Goal: Transaction & Acquisition: Download file/media

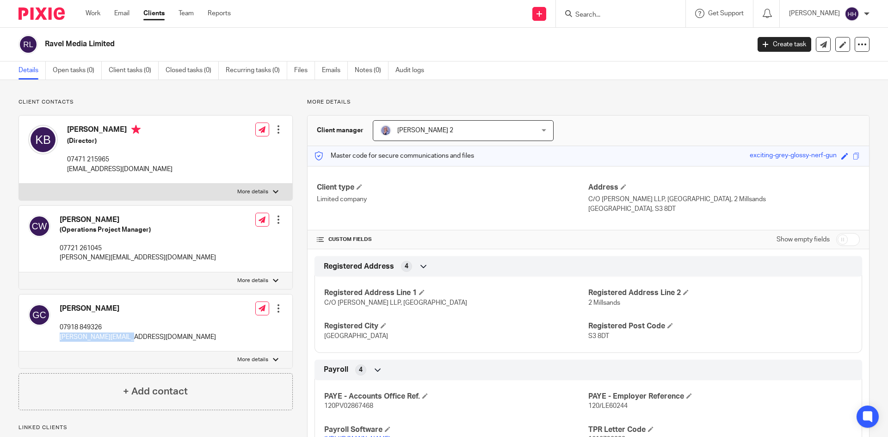
scroll to position [40, 0]
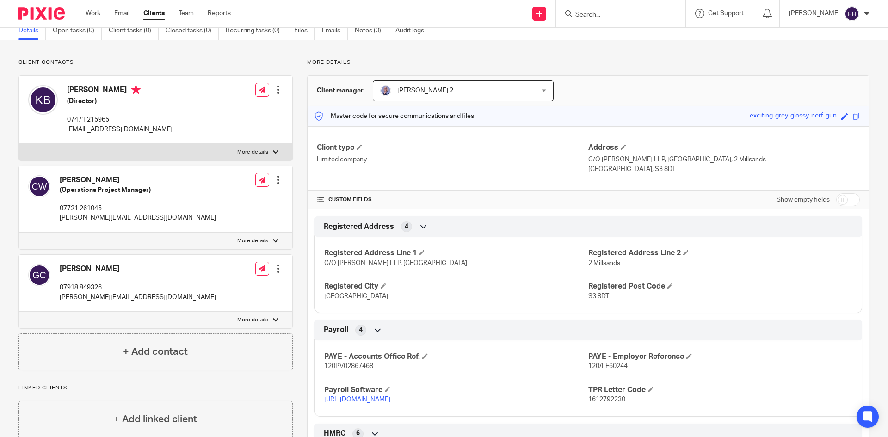
click at [611, 13] on input "Search" at bounding box center [615, 15] width 83 height 8
type input "cut"
click at [608, 41] on link at bounding box center [650, 39] width 156 height 21
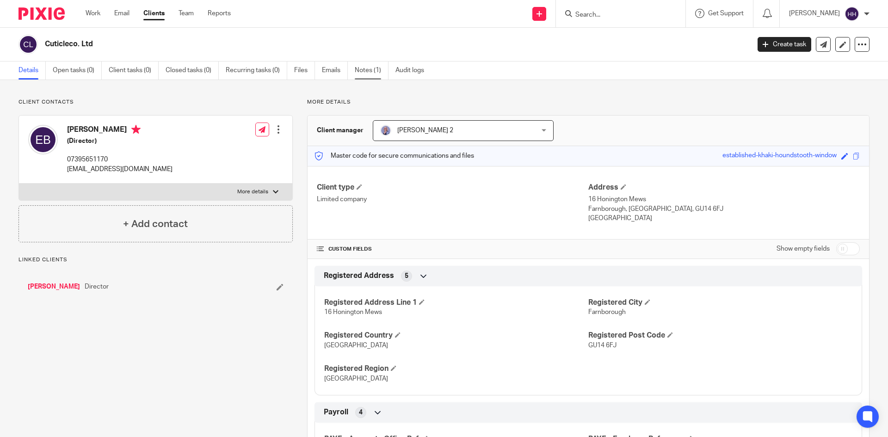
click at [376, 69] on link "Notes (1)" at bounding box center [372, 71] width 34 height 18
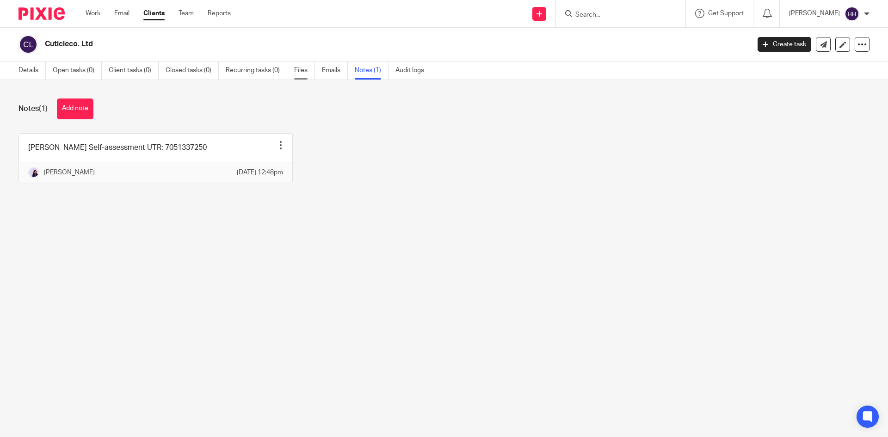
click at [302, 68] on link "Files" at bounding box center [304, 71] width 21 height 18
click at [305, 71] on link "Files" at bounding box center [304, 71] width 21 height 18
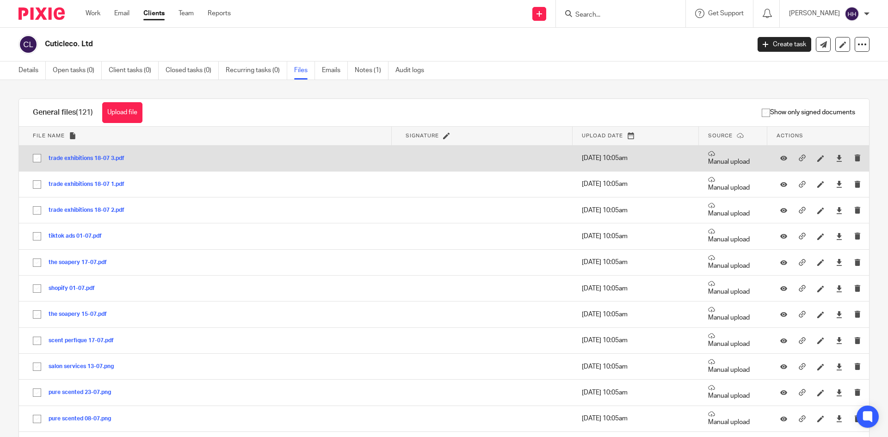
click at [38, 157] on input "checkbox" at bounding box center [37, 158] width 18 height 18
checkbox input "true"
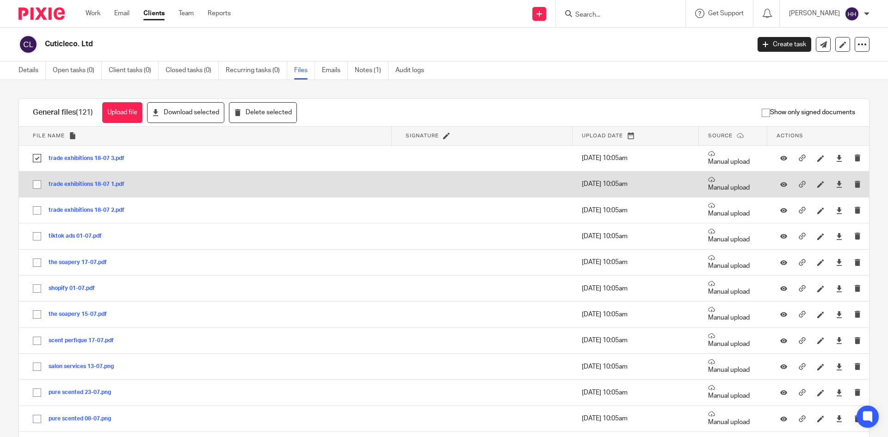
click at [35, 186] on input "checkbox" at bounding box center [37, 185] width 18 height 18
checkbox input "true"
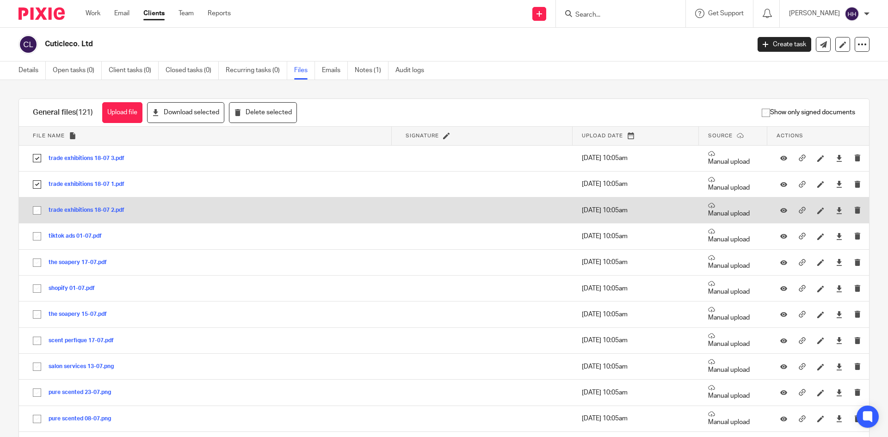
click at [37, 211] on input "checkbox" at bounding box center [37, 211] width 18 height 18
checkbox input "true"
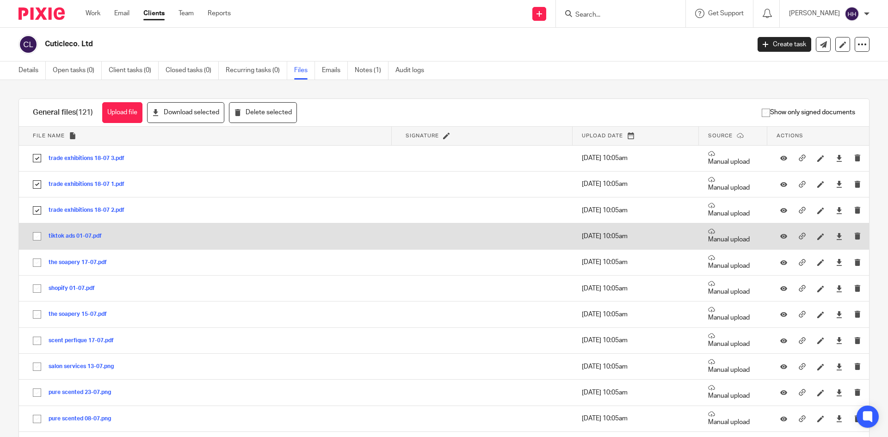
click at [36, 239] on input "checkbox" at bounding box center [37, 237] width 18 height 18
checkbox input "true"
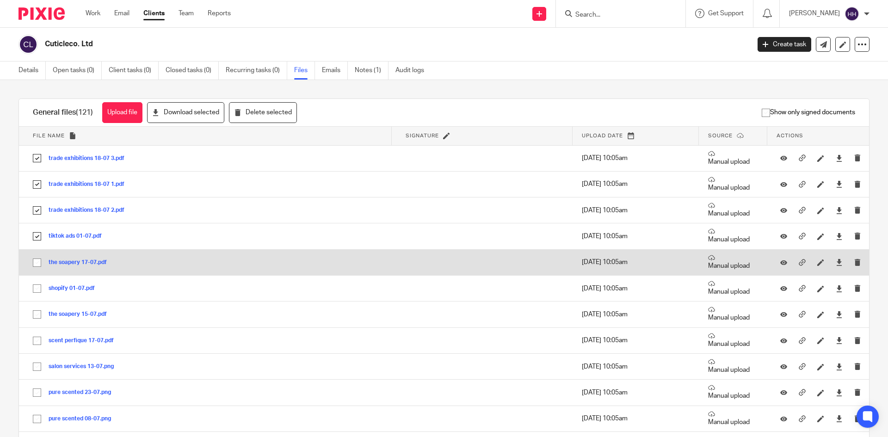
click at [37, 259] on input "checkbox" at bounding box center [37, 263] width 18 height 18
checkbox input "true"
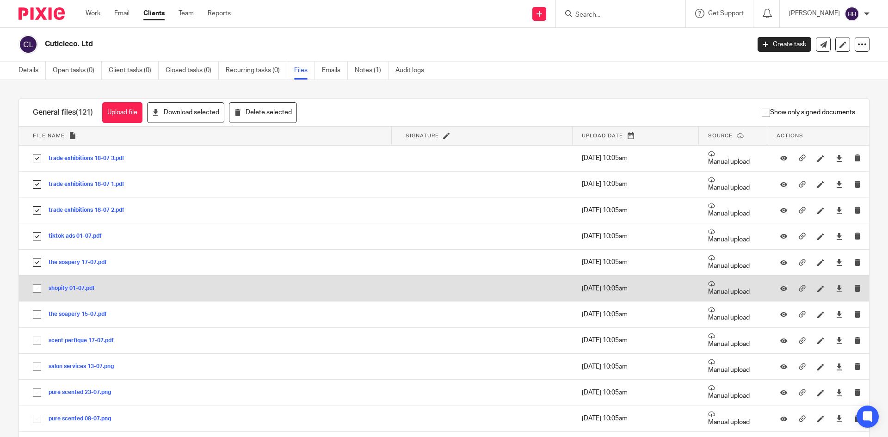
click at [36, 286] on input "checkbox" at bounding box center [37, 289] width 18 height 18
checkbox input "true"
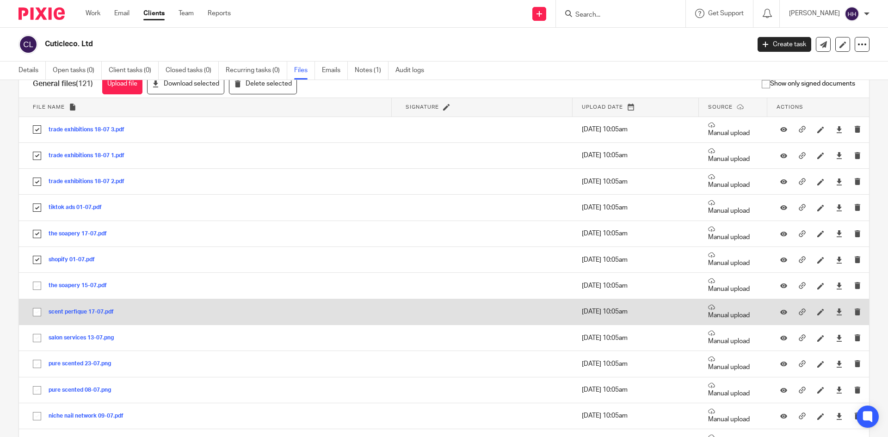
scroll to position [185, 0]
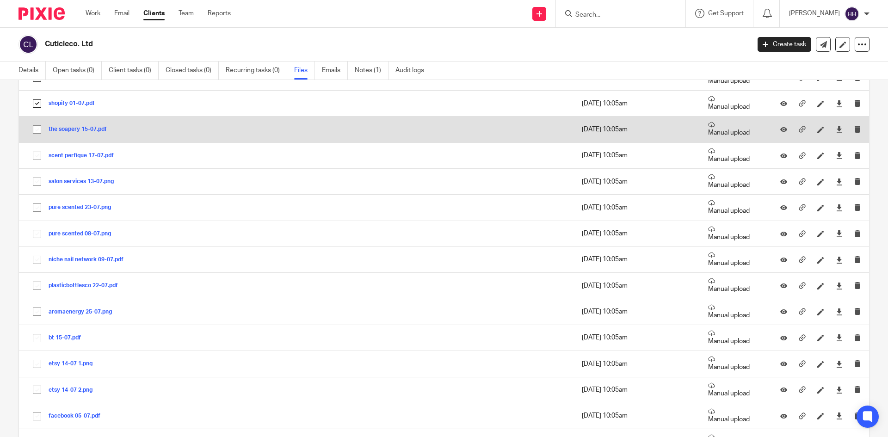
click at [37, 129] on input "checkbox" at bounding box center [37, 130] width 18 height 18
checkbox input "true"
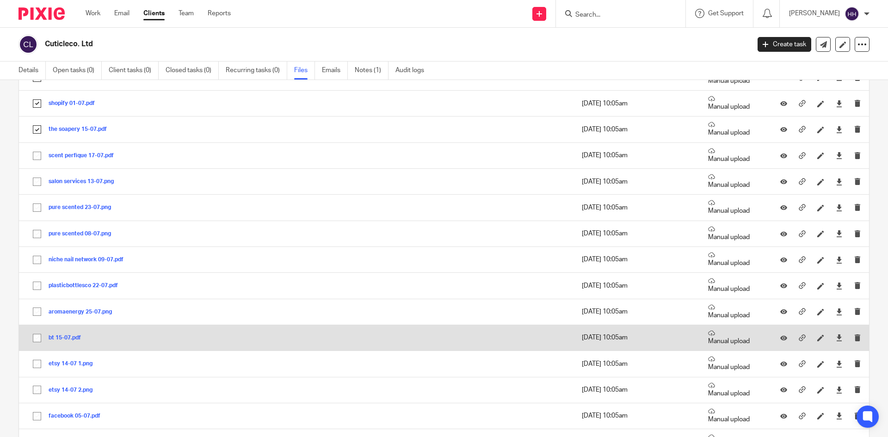
click at [37, 337] on input "checkbox" at bounding box center [37, 338] width 18 height 18
checkbox input "true"
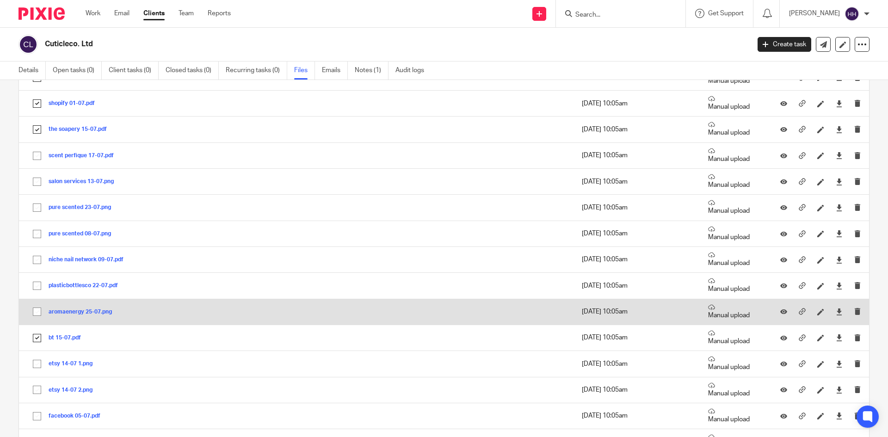
click at [37, 317] on input "checkbox" at bounding box center [37, 312] width 18 height 18
checkbox input "true"
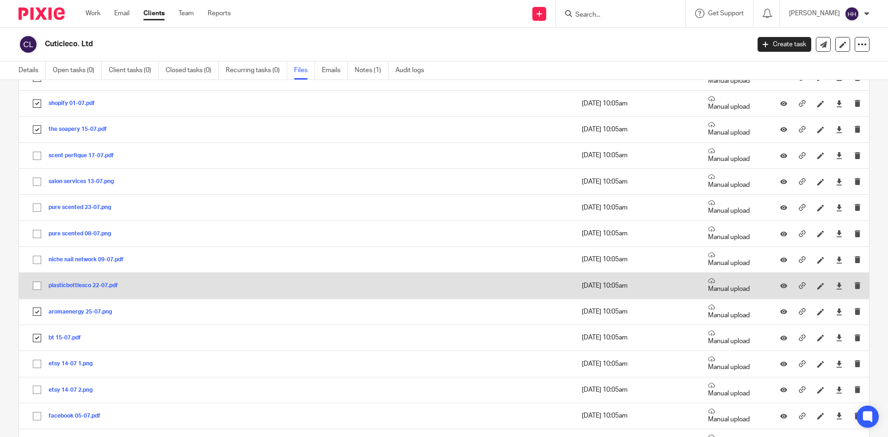
click at [37, 296] on td "plasticbottlesco 22-07.pdf plasticbottlesco 22-07 Save" at bounding box center [205, 286] width 373 height 26
click at [37, 291] on input "checkbox" at bounding box center [37, 286] width 18 height 18
checkbox input "true"
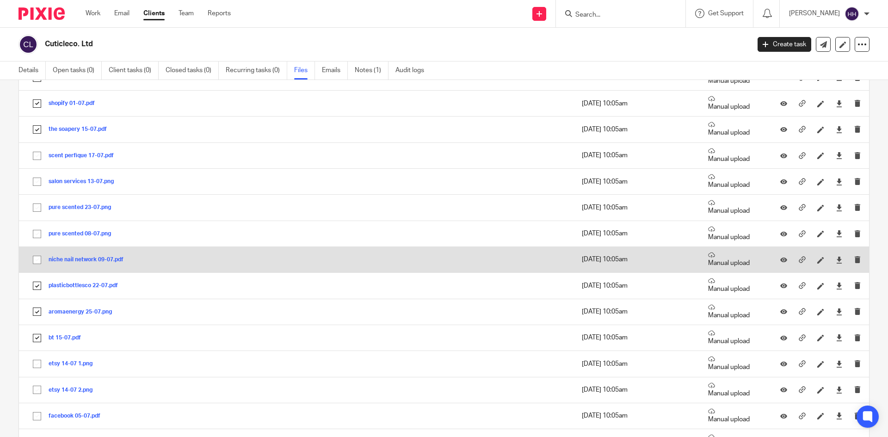
click at [37, 263] on input "checkbox" at bounding box center [37, 260] width 18 height 18
checkbox input "true"
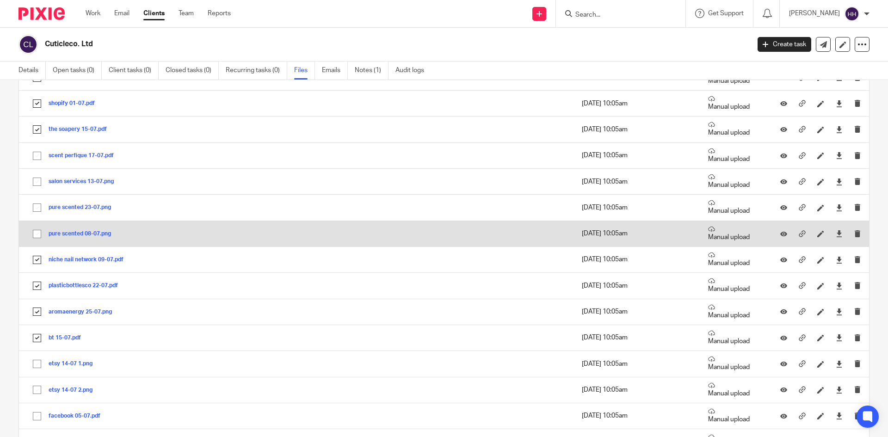
click at [36, 233] on input "checkbox" at bounding box center [37, 234] width 18 height 18
checkbox input "true"
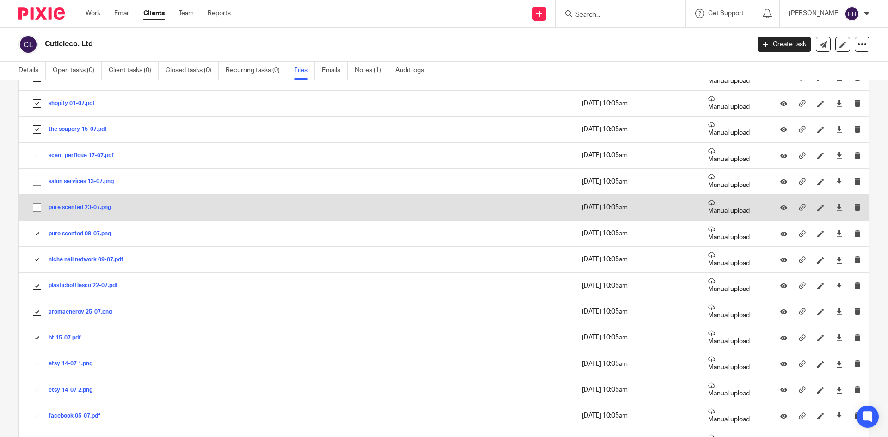
click at [37, 199] on input "checkbox" at bounding box center [37, 208] width 18 height 18
checkbox input "true"
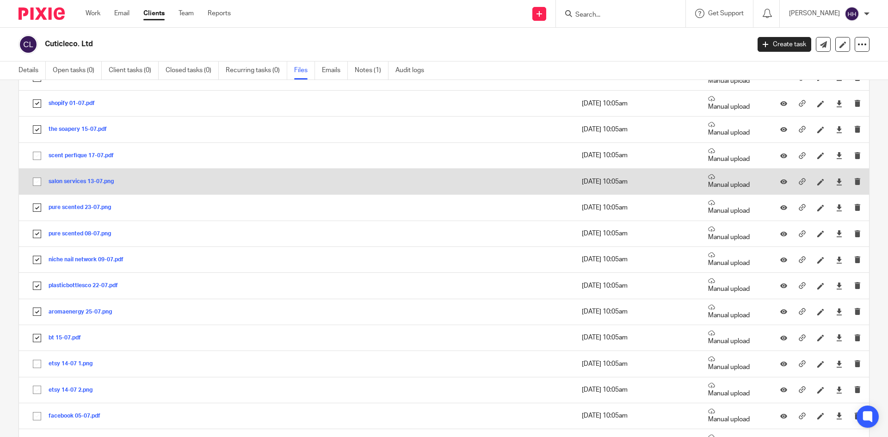
click at [37, 181] on input "checkbox" at bounding box center [37, 182] width 18 height 18
checkbox input "true"
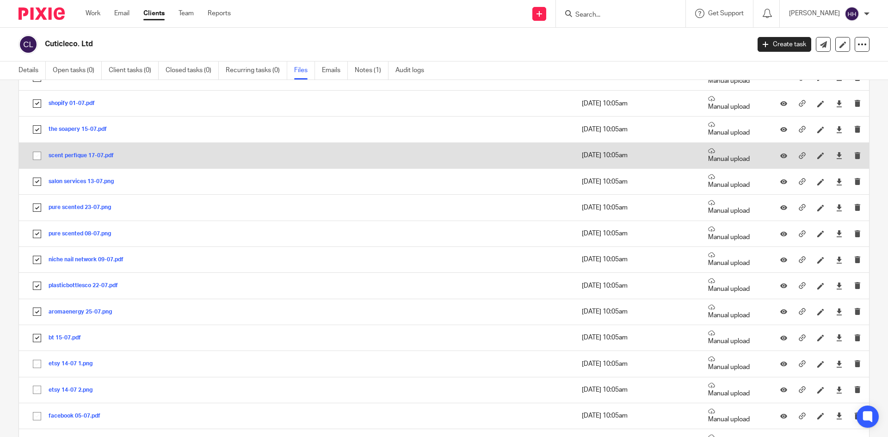
click at [34, 154] on input "checkbox" at bounding box center [37, 156] width 18 height 18
checkbox input "true"
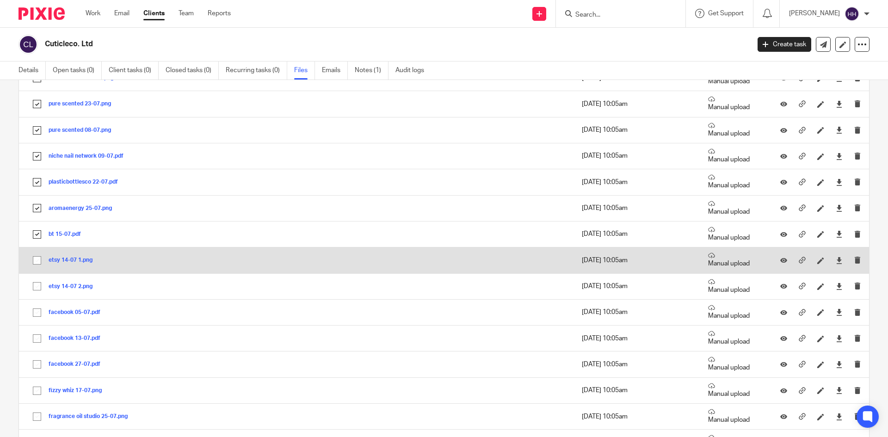
scroll to position [416, 0]
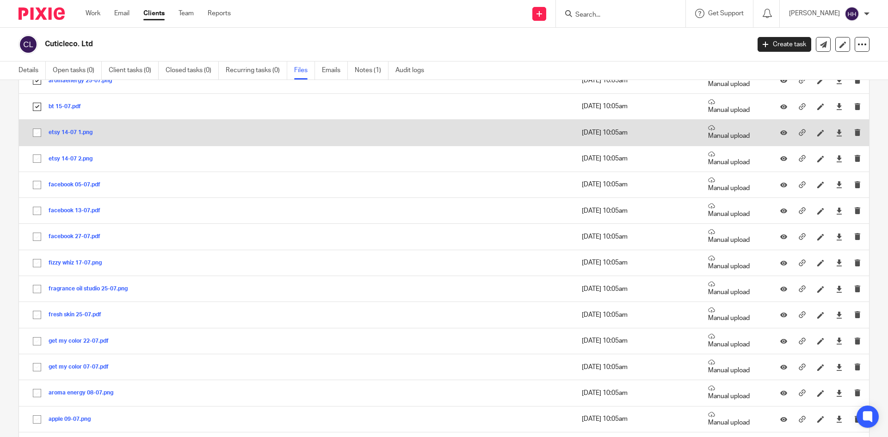
click at [39, 130] on input "checkbox" at bounding box center [37, 133] width 18 height 18
checkbox input "true"
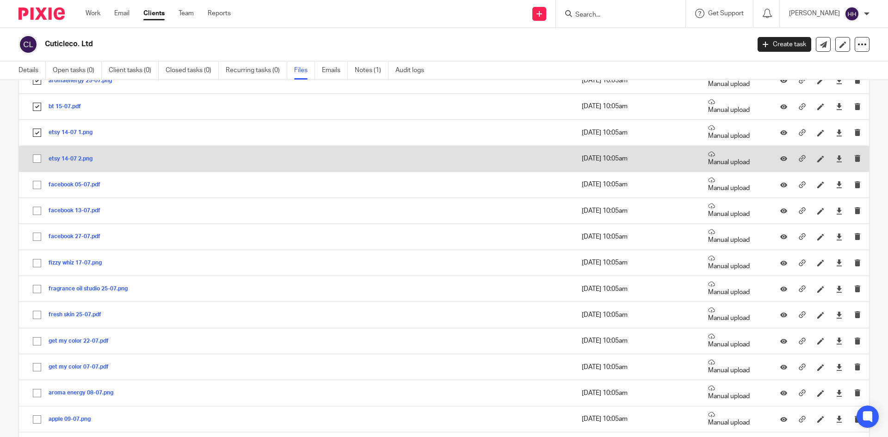
click at [34, 160] on input "checkbox" at bounding box center [37, 159] width 18 height 18
checkbox input "true"
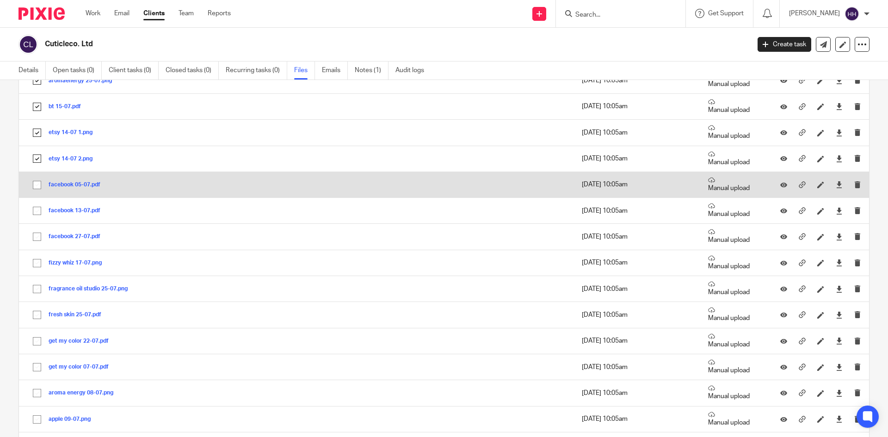
click at [35, 183] on input "checkbox" at bounding box center [37, 185] width 18 height 18
checkbox input "true"
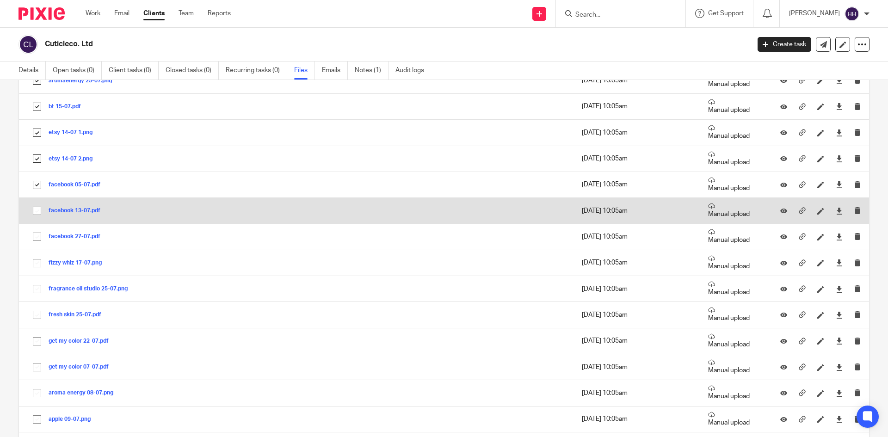
click at [35, 206] on input "checkbox" at bounding box center [37, 211] width 18 height 18
checkbox input "true"
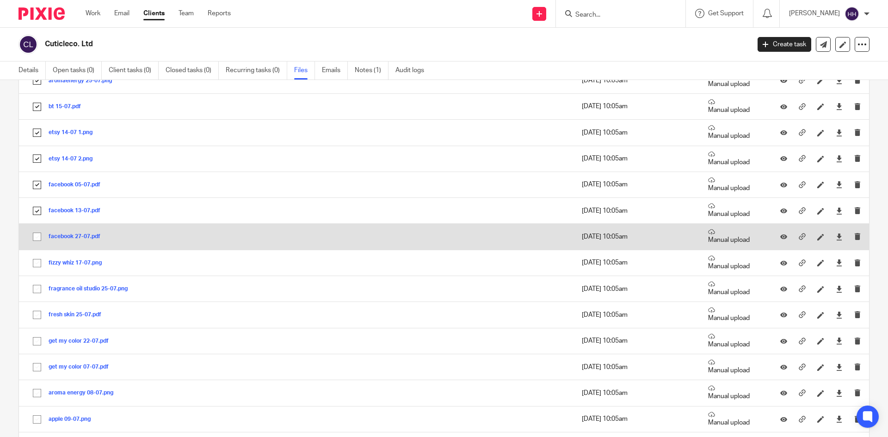
click at [37, 240] on input "checkbox" at bounding box center [37, 237] width 18 height 18
checkbox input "true"
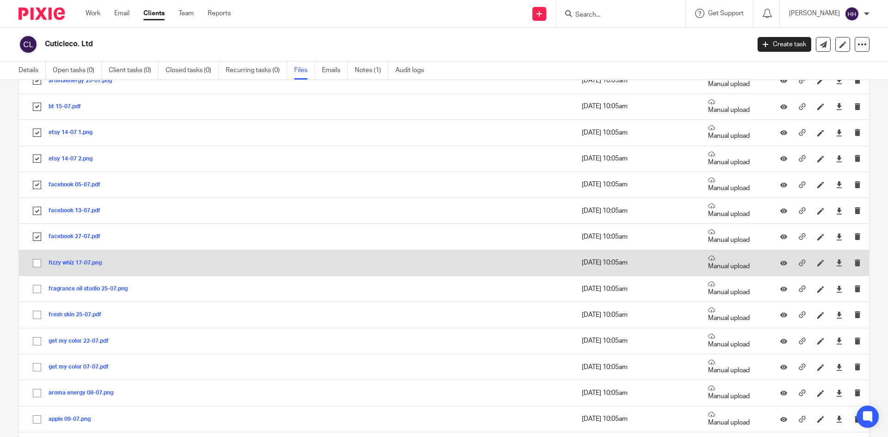
click at [37, 261] on input "checkbox" at bounding box center [37, 263] width 18 height 18
checkbox input "true"
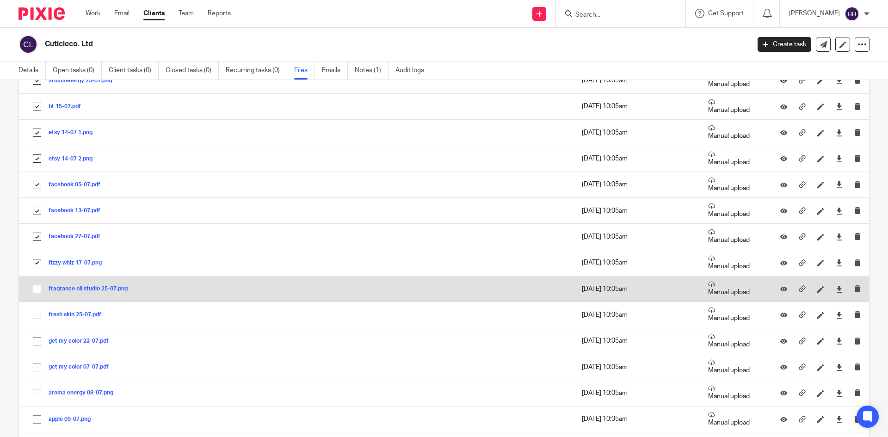
click at [37, 285] on input "checkbox" at bounding box center [37, 289] width 18 height 18
checkbox input "true"
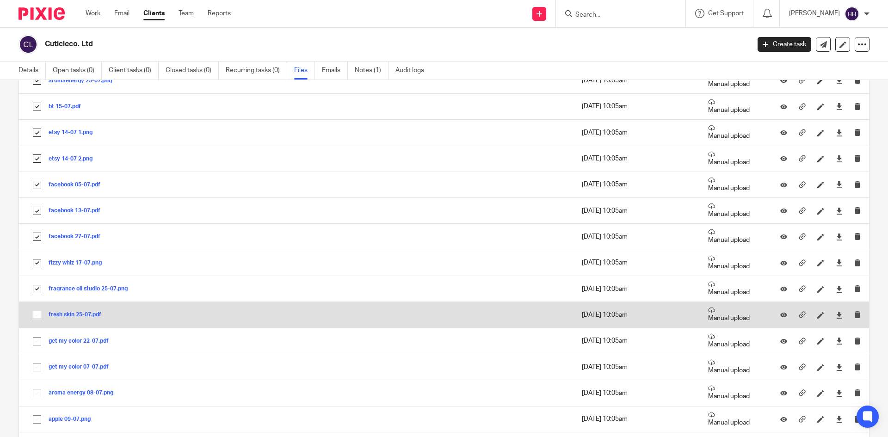
click at [36, 308] on input "checkbox" at bounding box center [37, 315] width 18 height 18
checkbox input "true"
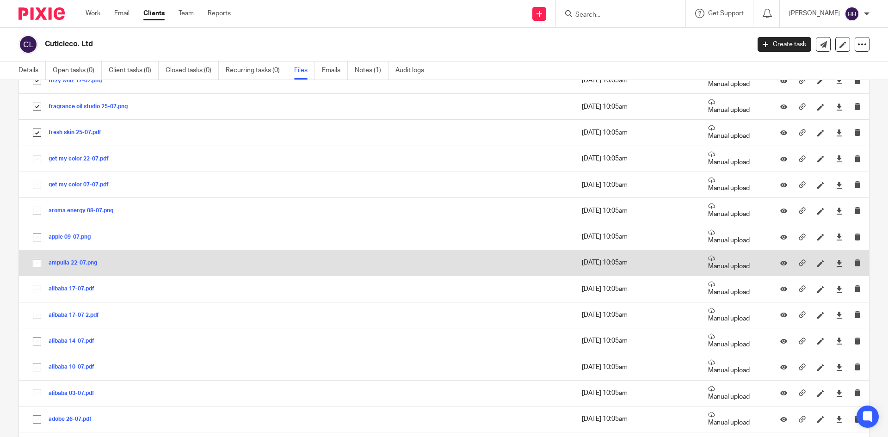
scroll to position [601, 0]
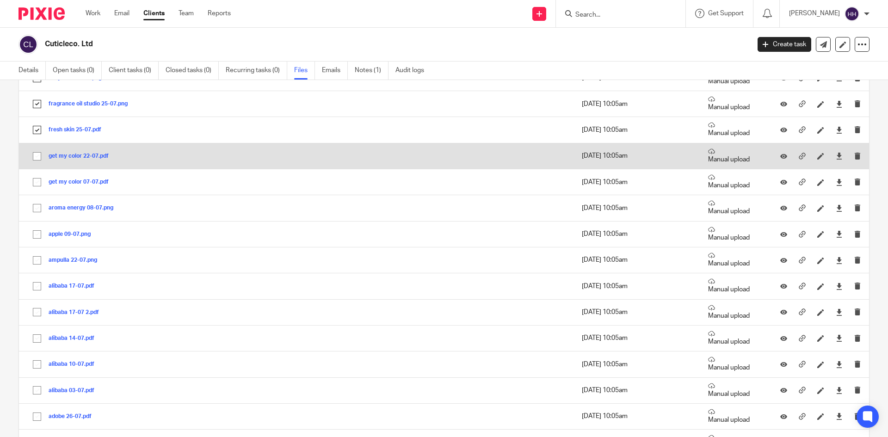
click at [36, 162] on input "checkbox" at bounding box center [37, 157] width 18 height 18
checkbox input "true"
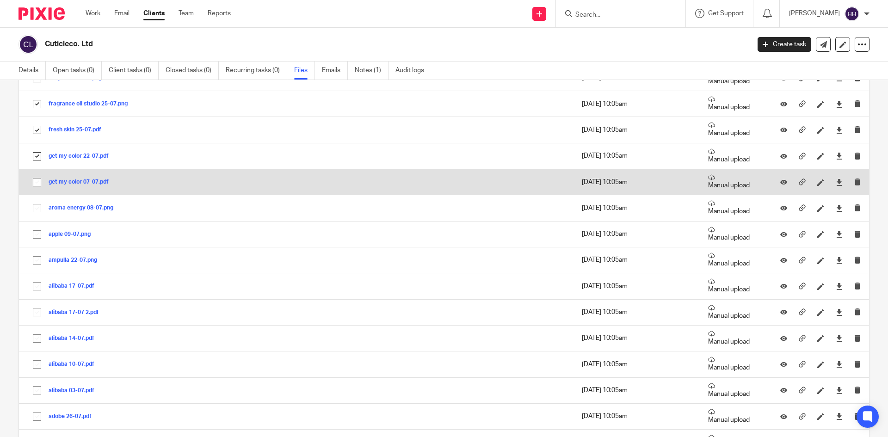
click at [38, 191] on input "checkbox" at bounding box center [37, 182] width 18 height 18
checkbox input "true"
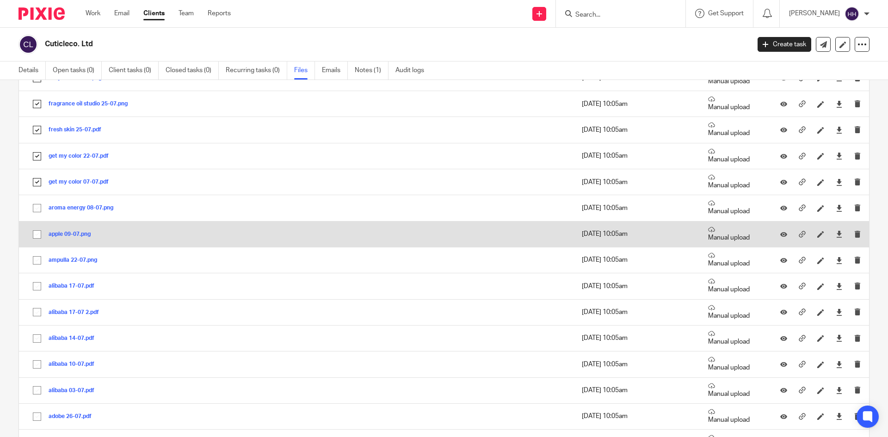
drag, startPoint x: 37, startPoint y: 211, endPoint x: 36, endPoint y: 238, distance: 27.3
click at [37, 211] on input "checkbox" at bounding box center [37, 208] width 18 height 18
checkbox input "true"
click at [36, 239] on input "checkbox" at bounding box center [37, 235] width 18 height 18
checkbox input "true"
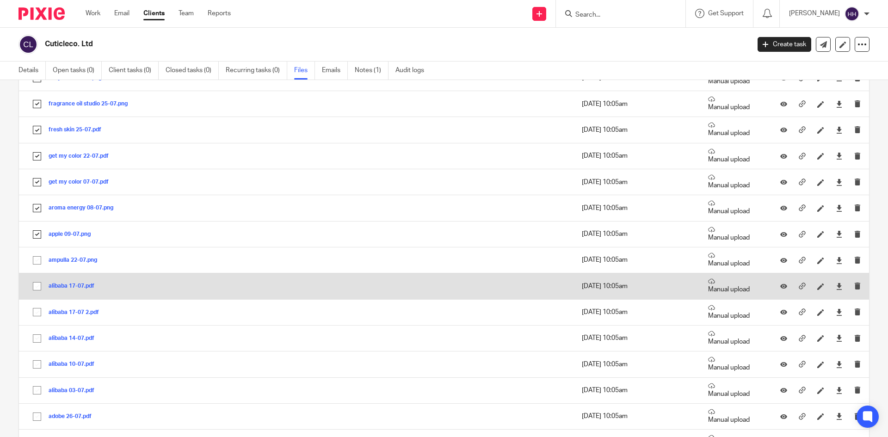
drag, startPoint x: 33, startPoint y: 265, endPoint x: 33, endPoint y: 275, distance: 9.7
click at [33, 266] on input "checkbox" at bounding box center [37, 261] width 18 height 18
checkbox input "true"
click at [33, 288] on input "checkbox" at bounding box center [37, 286] width 18 height 18
checkbox input "true"
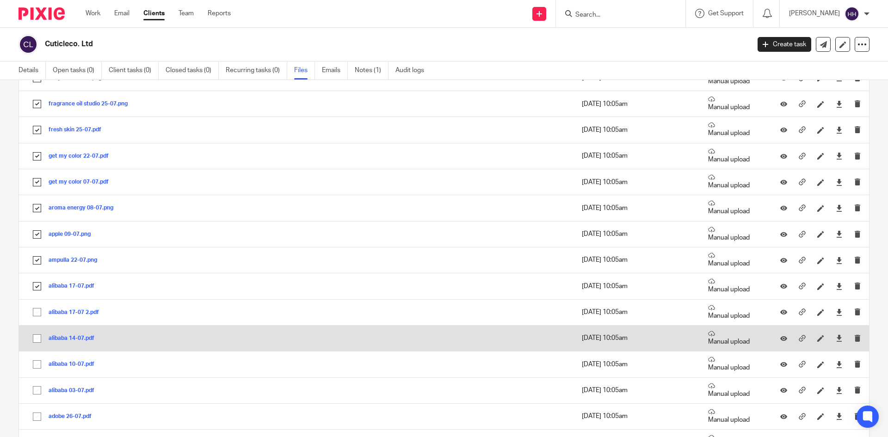
drag, startPoint x: 34, startPoint y: 309, endPoint x: 34, endPoint y: 327, distance: 18.0
click at [34, 311] on input "checkbox" at bounding box center [37, 312] width 18 height 18
checkbox input "true"
click at [36, 332] on input "checkbox" at bounding box center [37, 339] width 18 height 18
checkbox input "true"
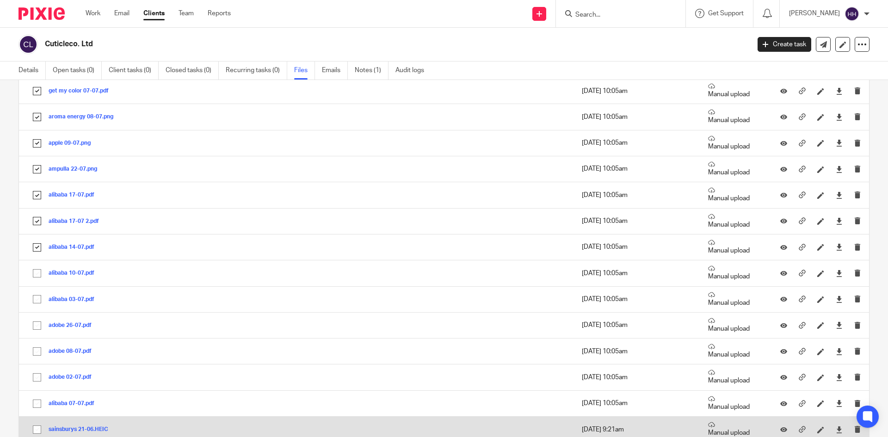
scroll to position [832, 0]
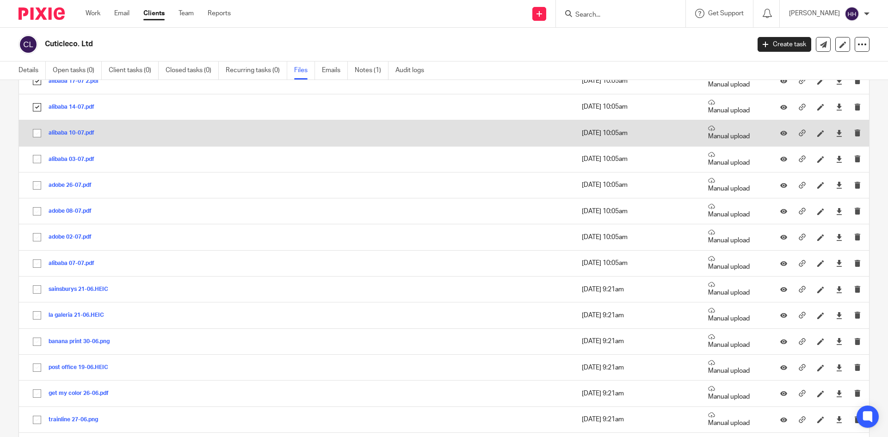
click at [41, 136] on input "checkbox" at bounding box center [37, 133] width 18 height 18
checkbox input "true"
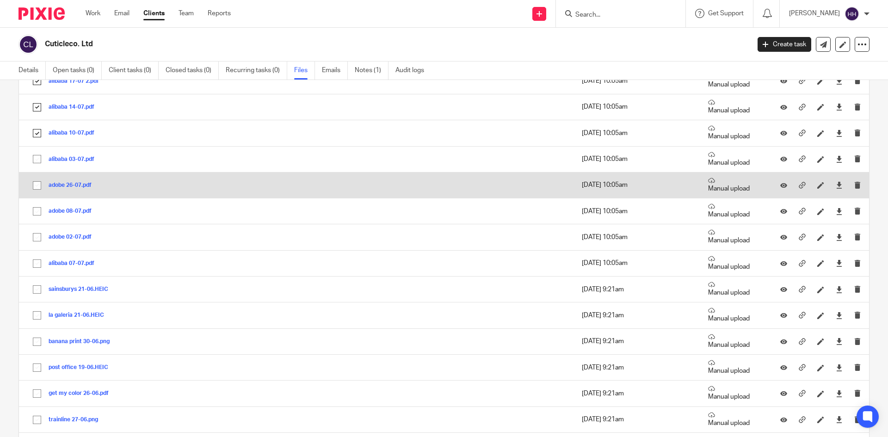
click at [40, 172] on td "adobe 26-07.pdf adobe 26-07 Save" at bounding box center [205, 185] width 373 height 26
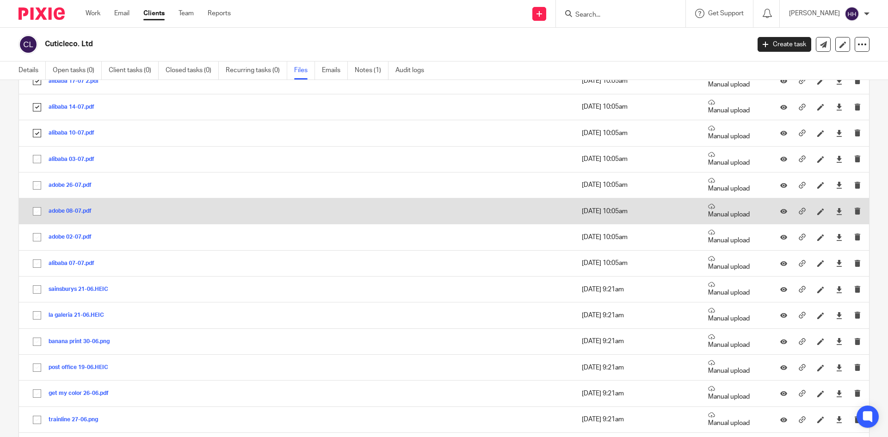
click at [28, 202] on td "adobe 08-07.pdf adobe 08-07 Save" at bounding box center [205, 211] width 373 height 26
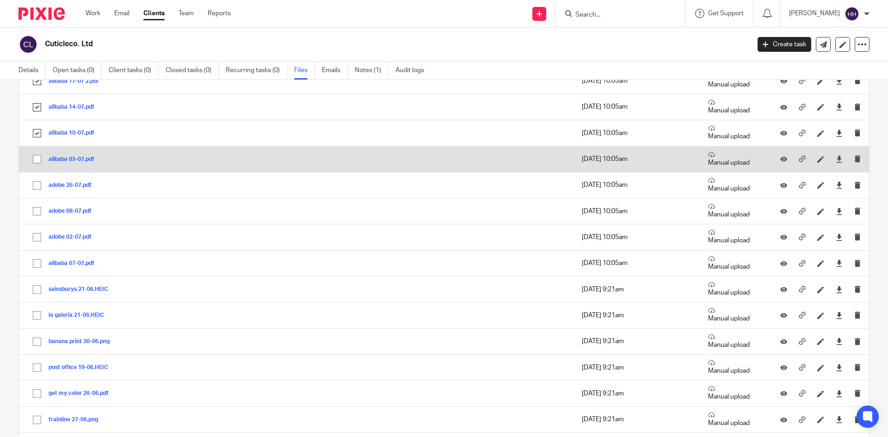
click at [27, 162] on td "alibaba 03-07.pdf alibaba 03-07 Save" at bounding box center [205, 159] width 373 height 26
click at [35, 159] on input "checkbox" at bounding box center [37, 159] width 18 height 18
checkbox input "true"
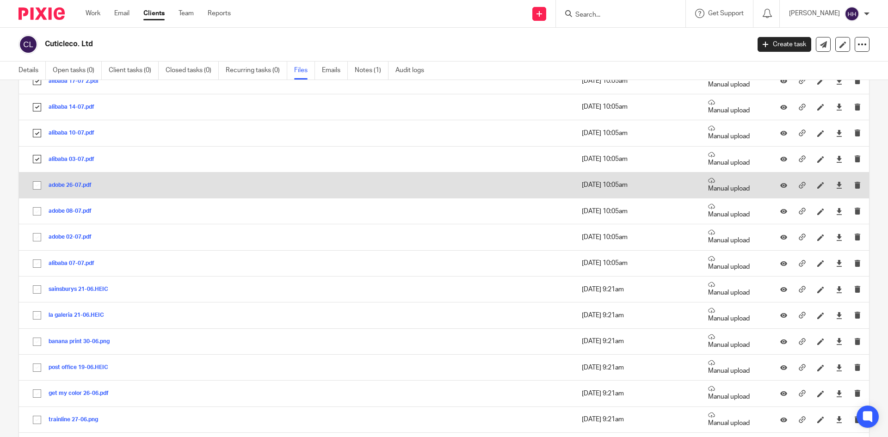
drag, startPoint x: 36, startPoint y: 184, endPoint x: 34, endPoint y: 195, distance: 11.3
click at [36, 185] on input "checkbox" at bounding box center [37, 186] width 18 height 18
checkbox input "true"
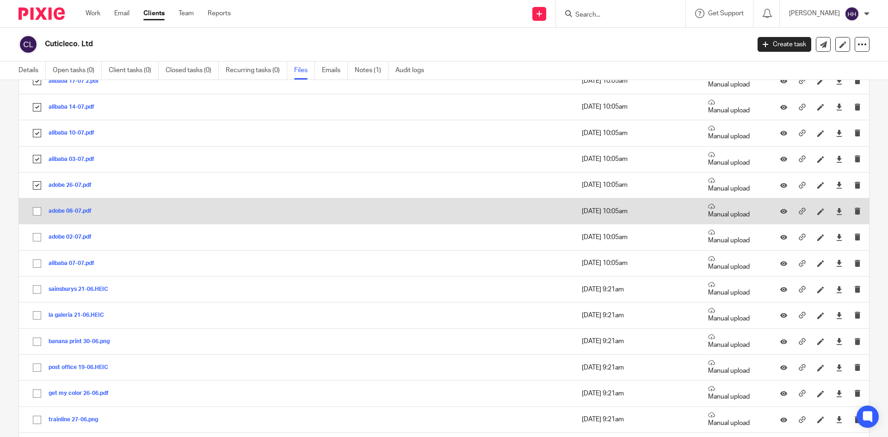
click at [33, 212] on input "checkbox" at bounding box center [37, 212] width 18 height 18
checkbox input "true"
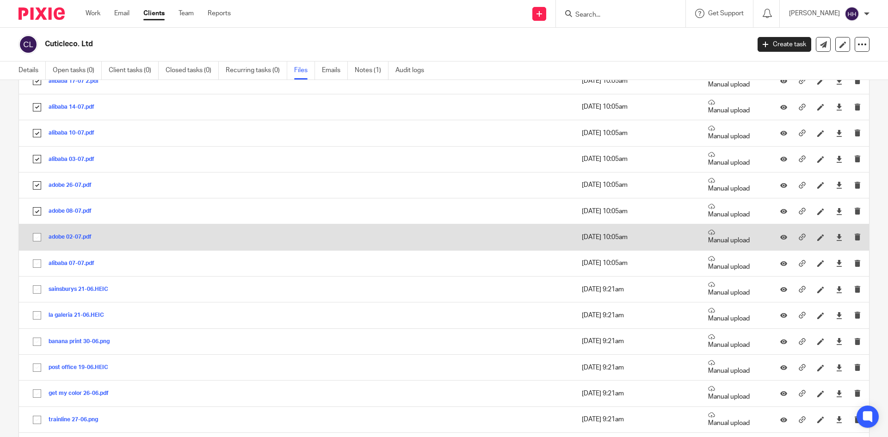
click at [39, 242] on input "checkbox" at bounding box center [37, 237] width 18 height 18
checkbox input "true"
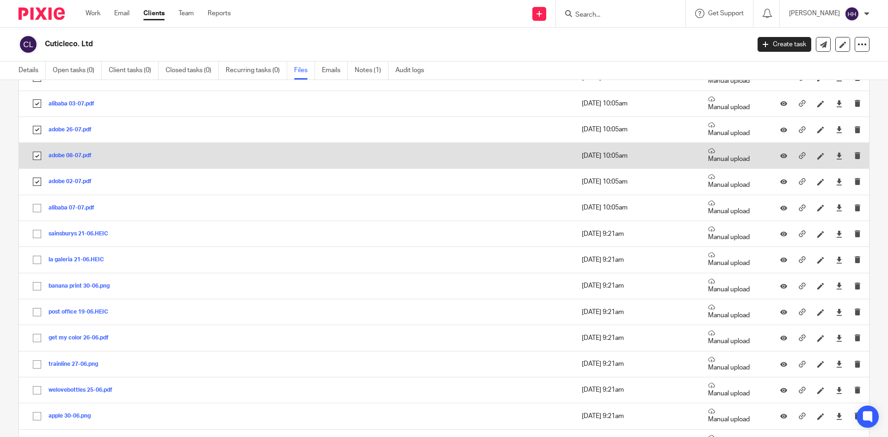
scroll to position [879, 0]
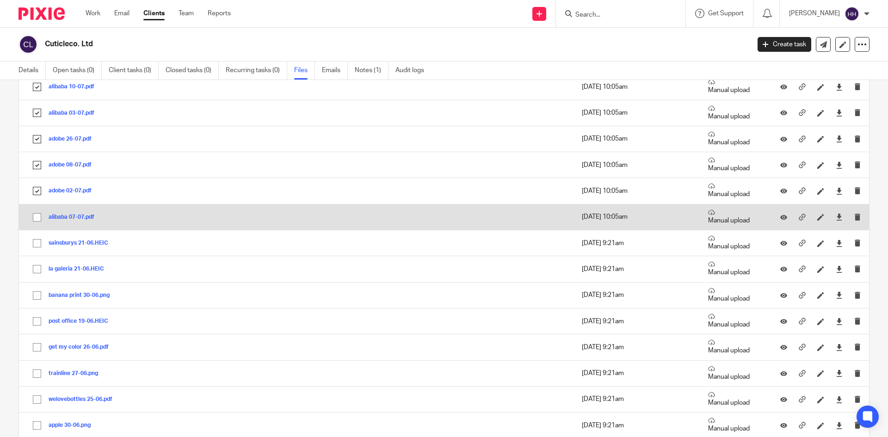
click at [32, 218] on input "checkbox" at bounding box center [37, 218] width 18 height 18
checkbox input "true"
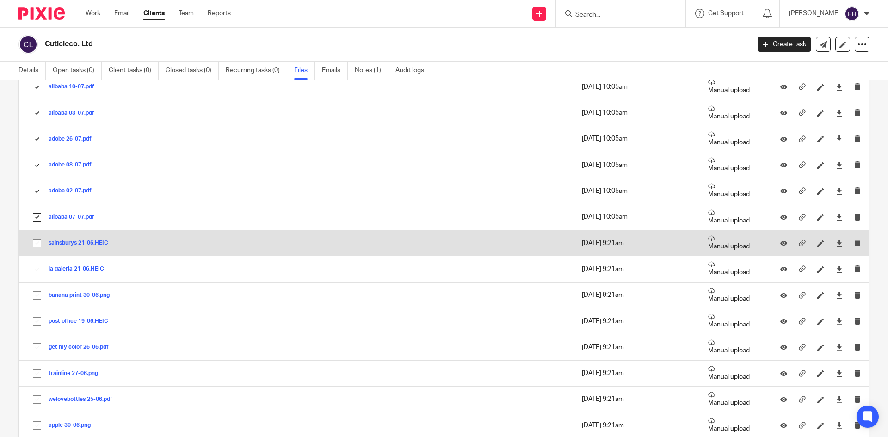
click at [37, 247] on input "checkbox" at bounding box center [37, 243] width 18 height 18
checkbox input "true"
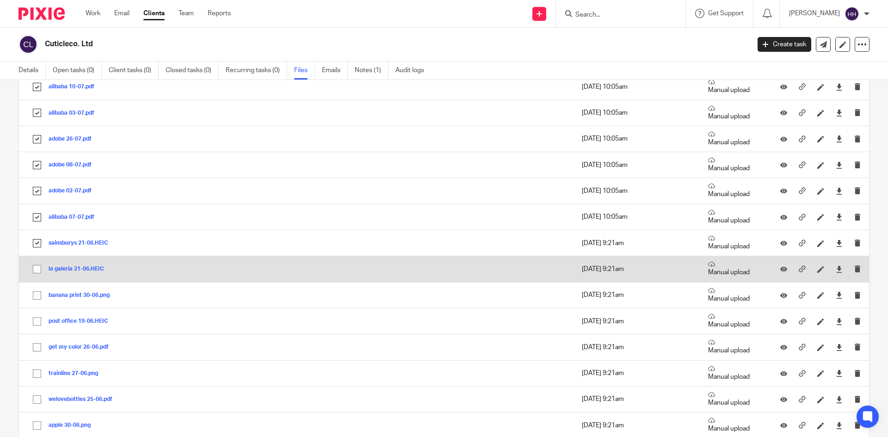
click at [33, 265] on input "checkbox" at bounding box center [37, 269] width 18 height 18
checkbox input "true"
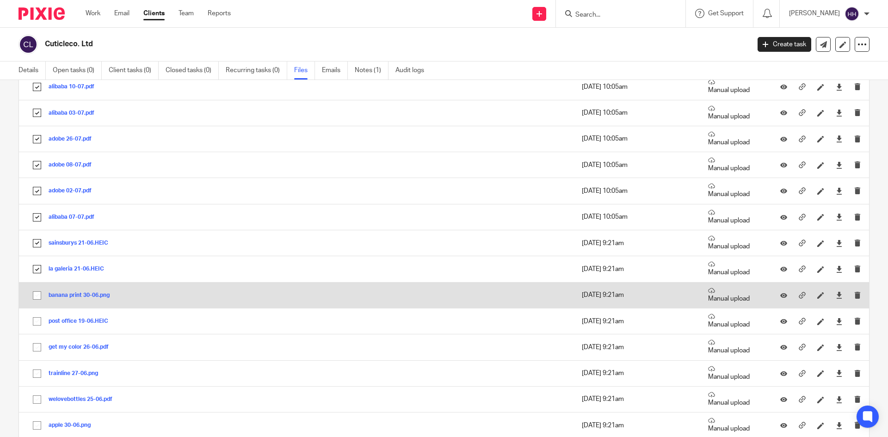
drag, startPoint x: 35, startPoint y: 287, endPoint x: 37, endPoint y: 304, distance: 17.2
click at [36, 293] on input "checkbox" at bounding box center [37, 296] width 18 height 18
checkbox input "true"
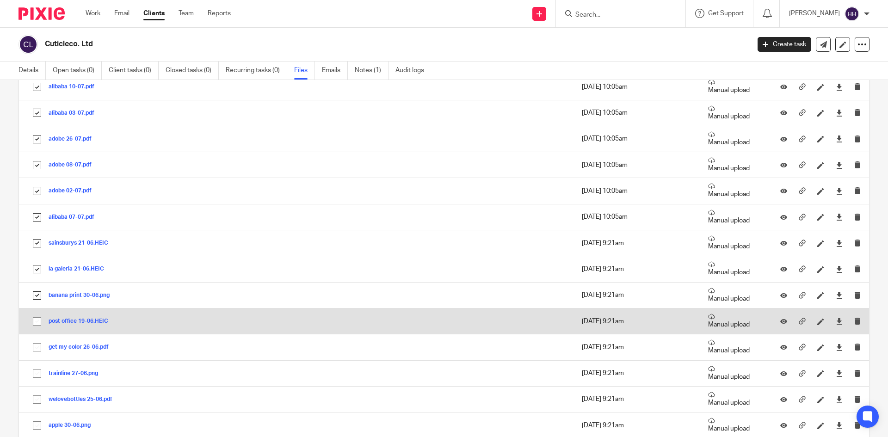
drag, startPoint x: 37, startPoint y: 305, endPoint x: 39, endPoint y: 315, distance: 10.3
click at [40, 324] on input "checkbox" at bounding box center [37, 322] width 18 height 18
checkbox input "true"
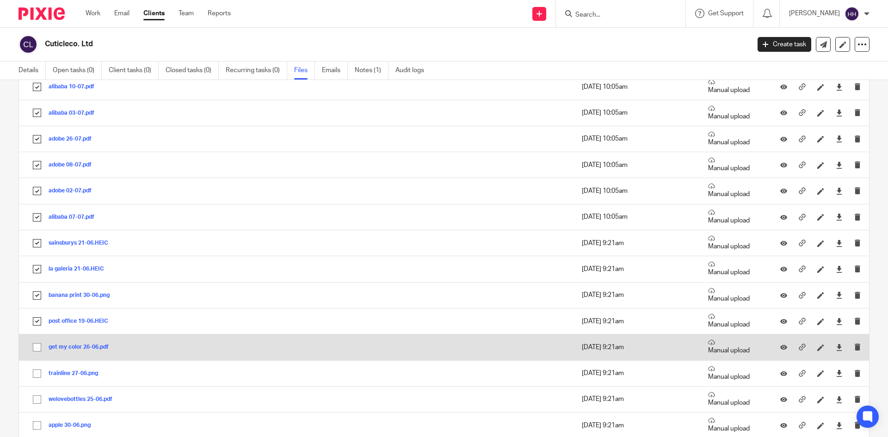
click at [38, 351] on input "checkbox" at bounding box center [37, 348] width 18 height 18
checkbox input "true"
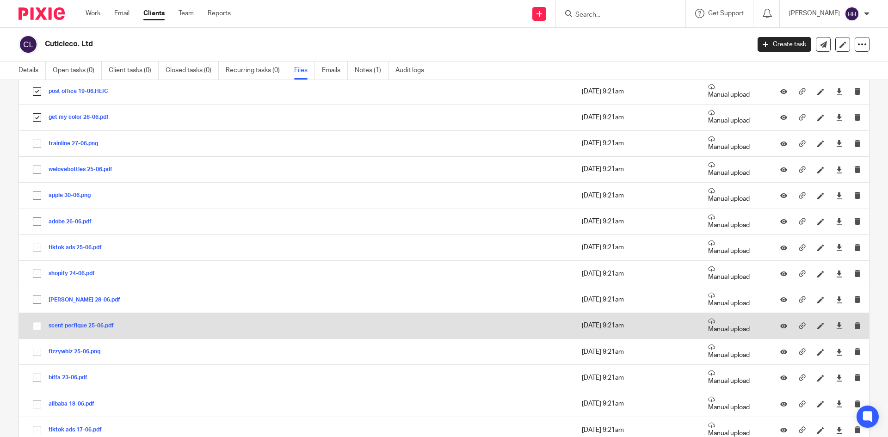
scroll to position [1110, 0]
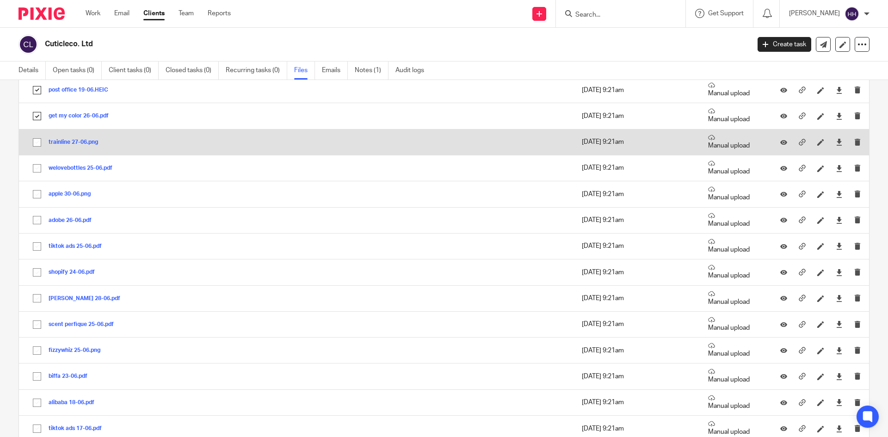
click at [38, 142] on input "checkbox" at bounding box center [37, 143] width 18 height 18
checkbox input "true"
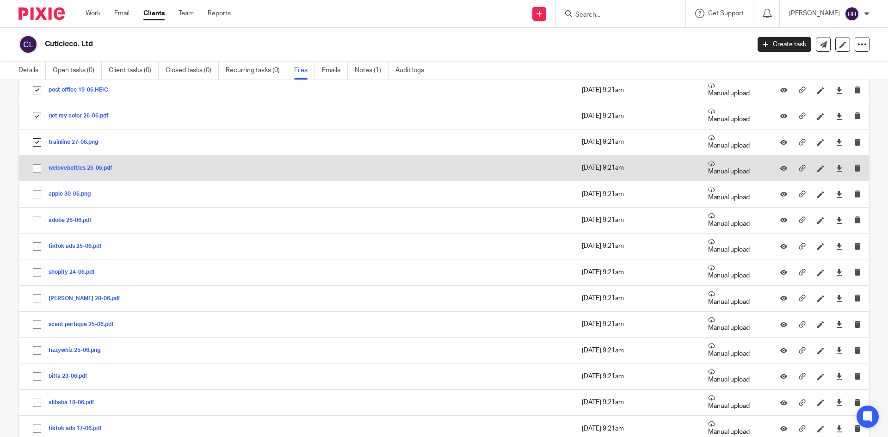
click at [37, 174] on input "checkbox" at bounding box center [37, 169] width 18 height 18
checkbox input "true"
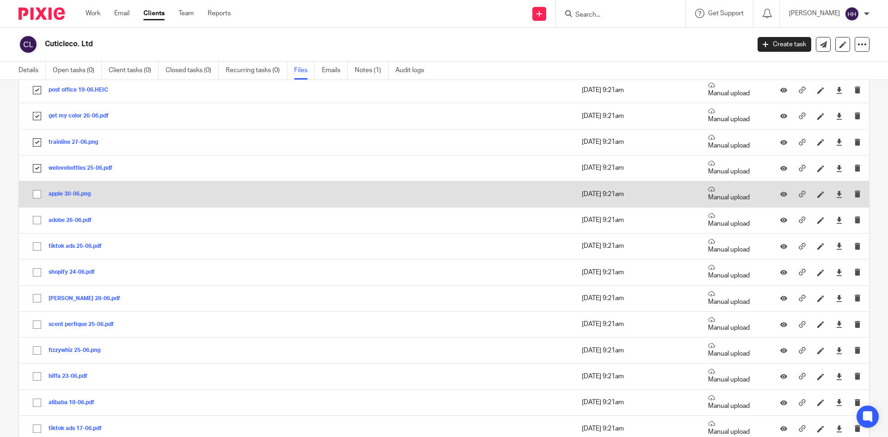
click at [37, 201] on input "checkbox" at bounding box center [37, 194] width 18 height 18
checkbox input "true"
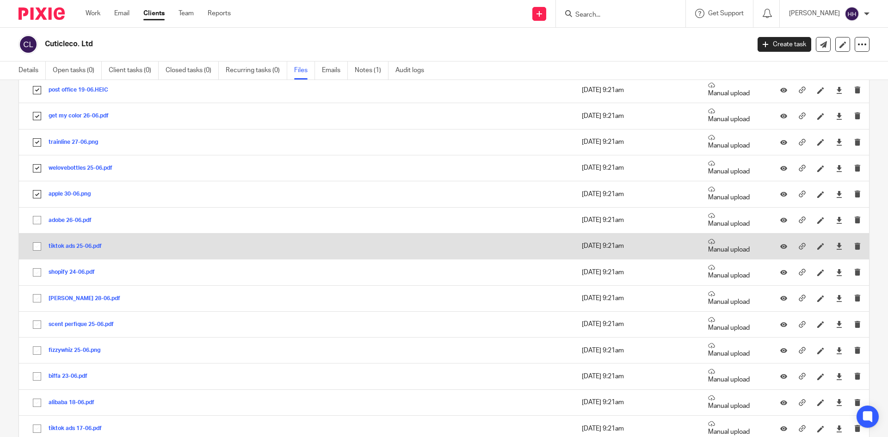
drag, startPoint x: 37, startPoint y: 220, endPoint x: 32, endPoint y: 240, distance: 20.0
click at [37, 221] on input "checkbox" at bounding box center [37, 220] width 18 height 18
checkbox input "true"
click at [32, 249] on input "checkbox" at bounding box center [37, 247] width 18 height 18
checkbox input "true"
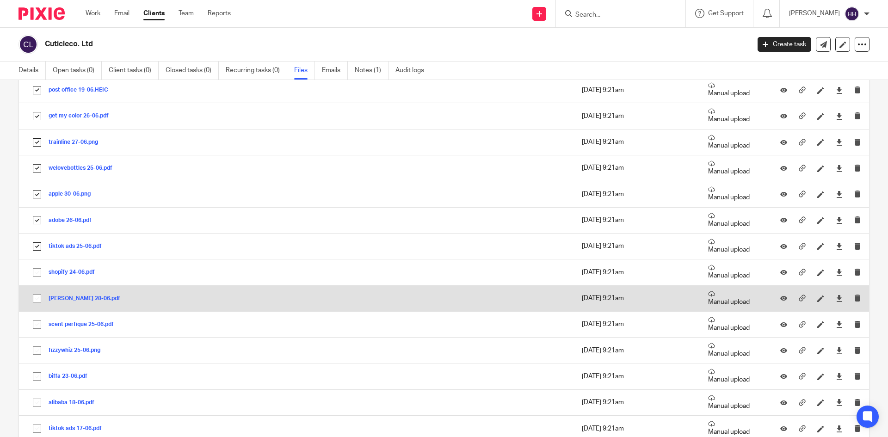
drag, startPoint x: 32, startPoint y: 272, endPoint x: 31, endPoint y: 285, distance: 13.4
click at [32, 276] on input "checkbox" at bounding box center [37, 273] width 18 height 18
checkbox input "true"
click at [32, 301] on input "checkbox" at bounding box center [37, 298] width 18 height 18
checkbox input "true"
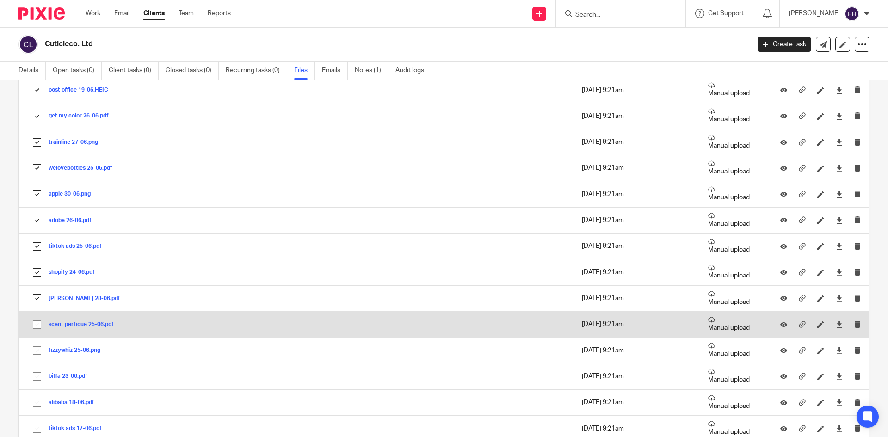
drag, startPoint x: 38, startPoint y: 328, endPoint x: 37, endPoint y: 333, distance: 5.2
click at [39, 330] on input "checkbox" at bounding box center [37, 325] width 18 height 18
checkbox input "true"
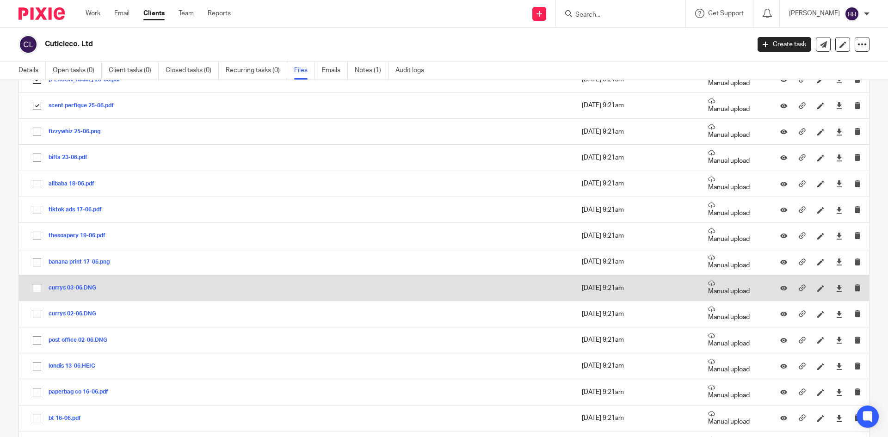
scroll to position [1341, 0]
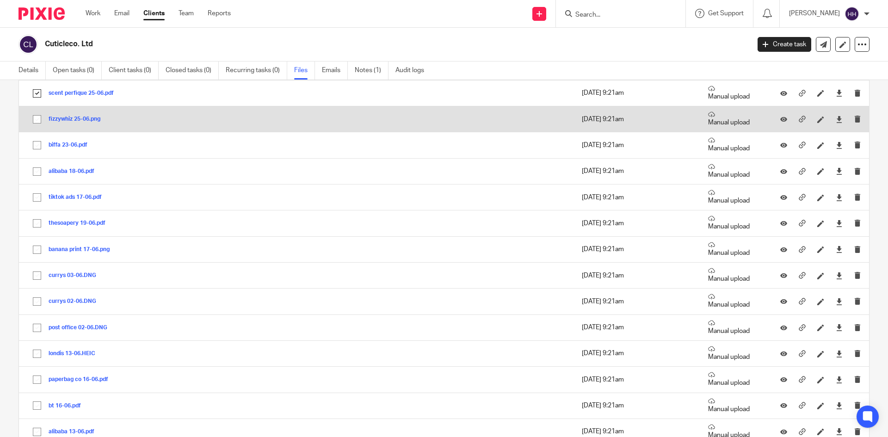
click at [31, 122] on input "checkbox" at bounding box center [37, 120] width 18 height 18
checkbox input "true"
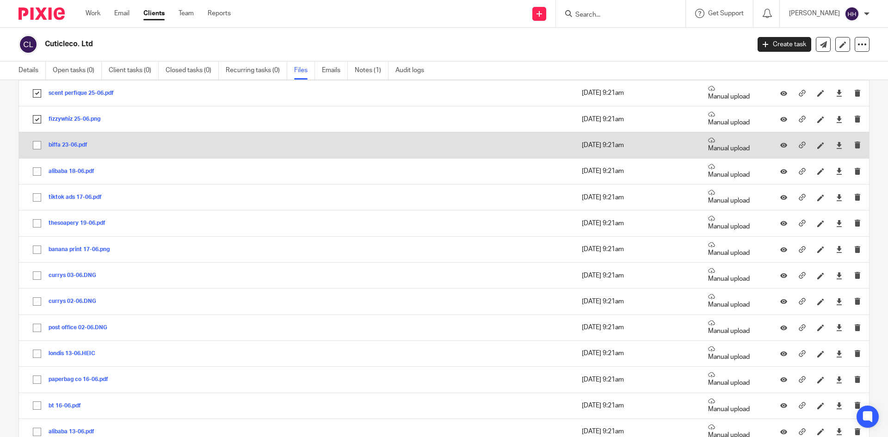
click at [34, 148] on input "checkbox" at bounding box center [37, 145] width 18 height 18
checkbox input "true"
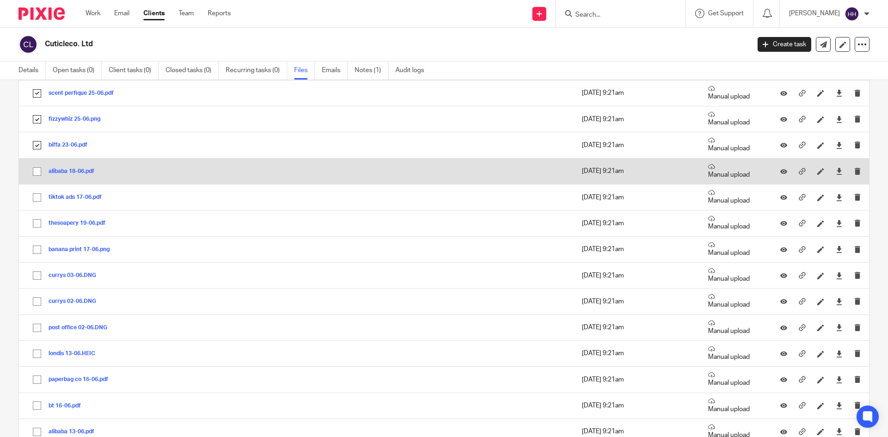
click at [34, 179] on input "checkbox" at bounding box center [37, 172] width 18 height 18
checkbox input "true"
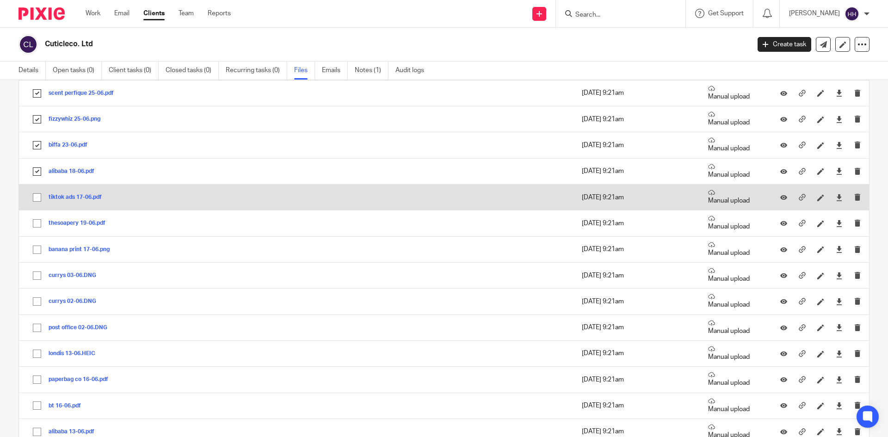
click at [34, 201] on input "checkbox" at bounding box center [37, 198] width 18 height 18
checkbox input "true"
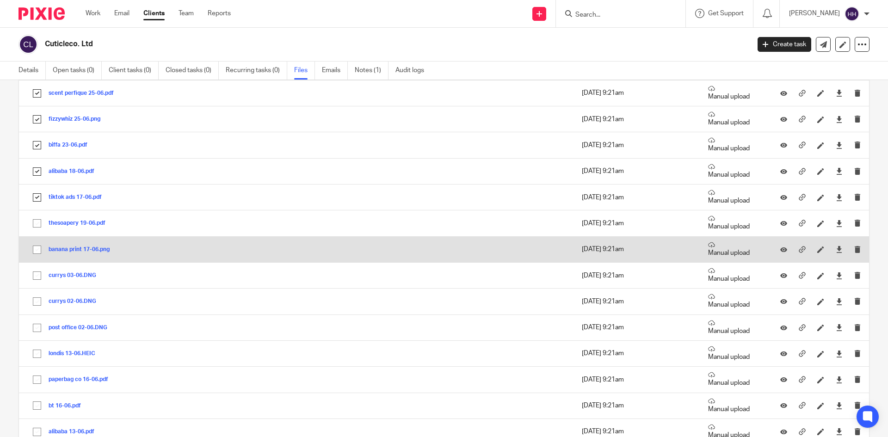
drag, startPoint x: 36, startPoint y: 225, endPoint x: 33, endPoint y: 246, distance: 21.9
click at [36, 225] on input "checkbox" at bounding box center [37, 224] width 18 height 18
checkbox input "true"
click at [32, 259] on td "banana print 17-06.png banana print 17-06 Save" at bounding box center [205, 249] width 373 height 26
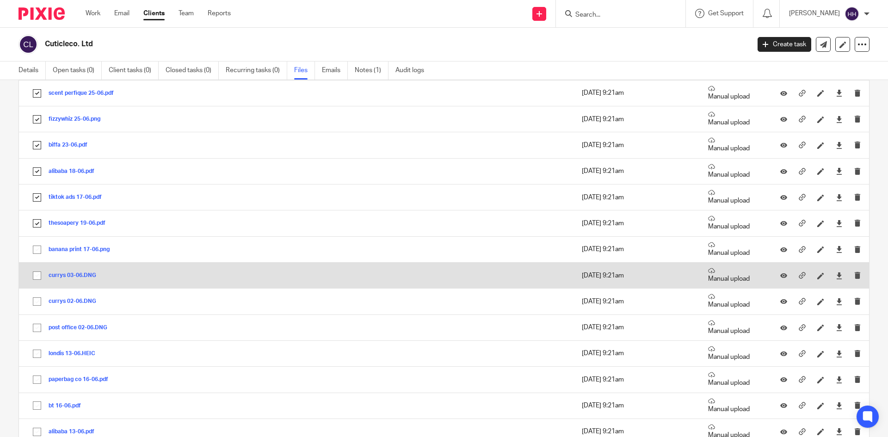
click at [34, 283] on input "checkbox" at bounding box center [37, 276] width 18 height 18
checkbox input "true"
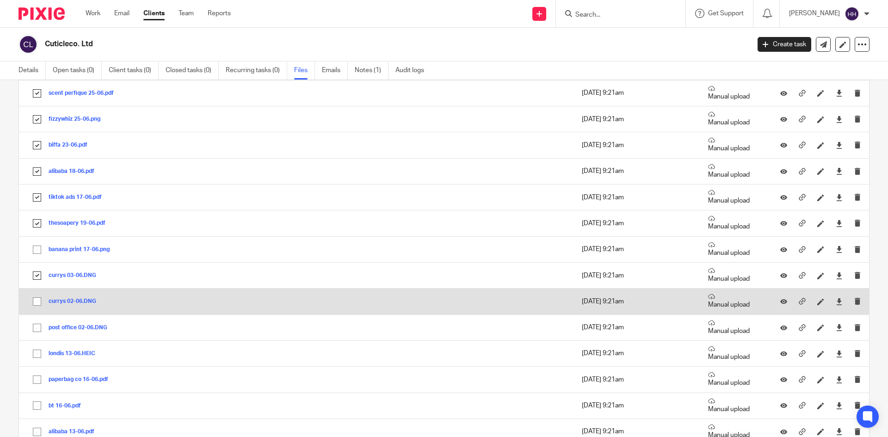
click at [37, 307] on input "checkbox" at bounding box center [37, 302] width 18 height 18
checkbox input "true"
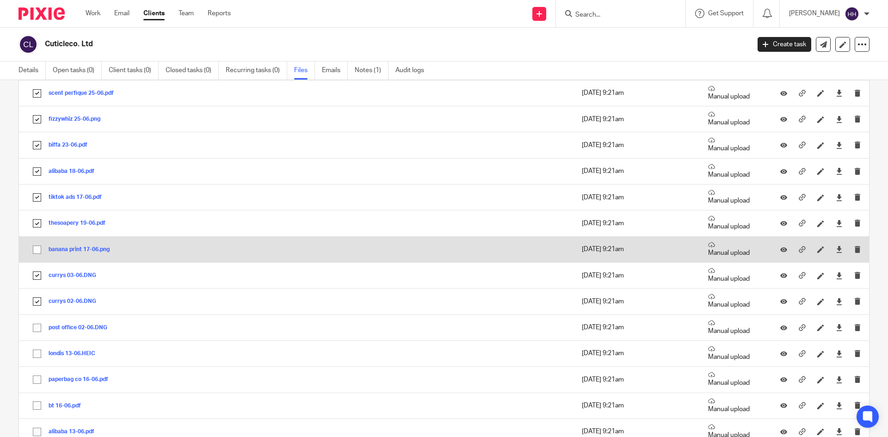
click at [39, 259] on td "banana print 17-06.png banana print 17-06 Save" at bounding box center [205, 249] width 373 height 26
click at [37, 250] on input "checkbox" at bounding box center [37, 250] width 18 height 18
checkbox input "true"
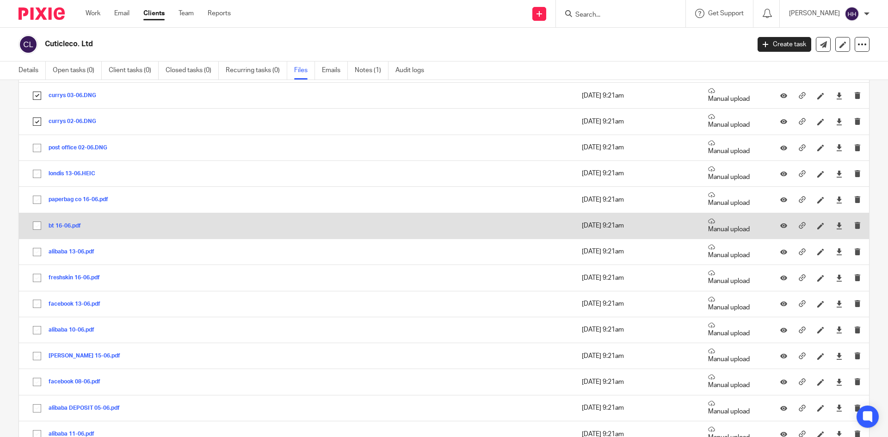
scroll to position [1526, 0]
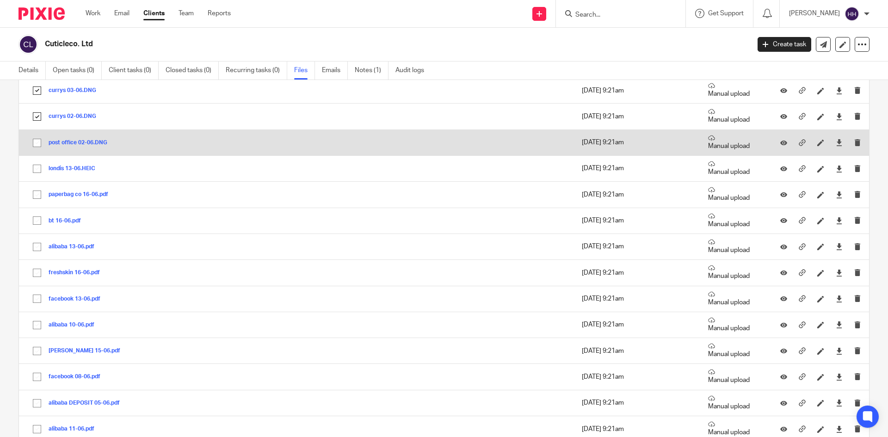
click at [33, 142] on input "checkbox" at bounding box center [37, 143] width 18 height 18
checkbox input "true"
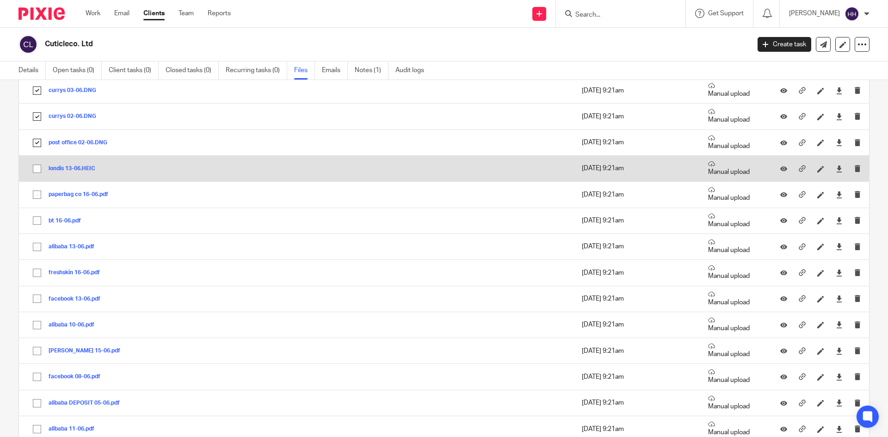
click at [36, 164] on input "checkbox" at bounding box center [37, 169] width 18 height 18
checkbox input "true"
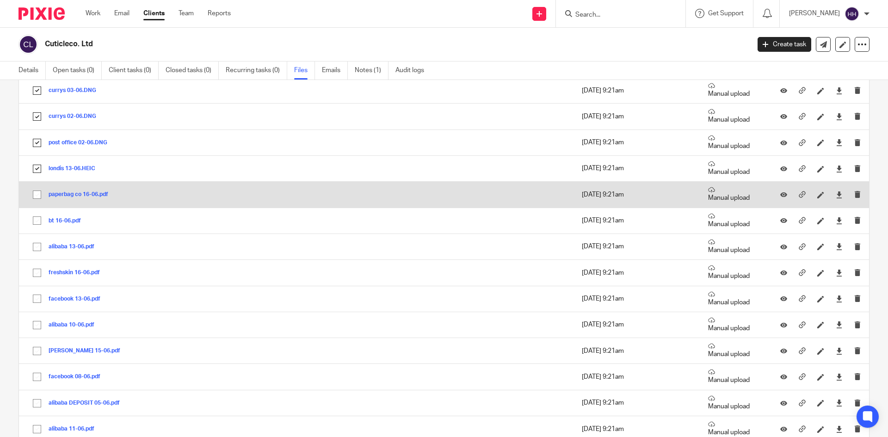
click at [37, 190] on input "checkbox" at bounding box center [37, 195] width 18 height 18
checkbox input "true"
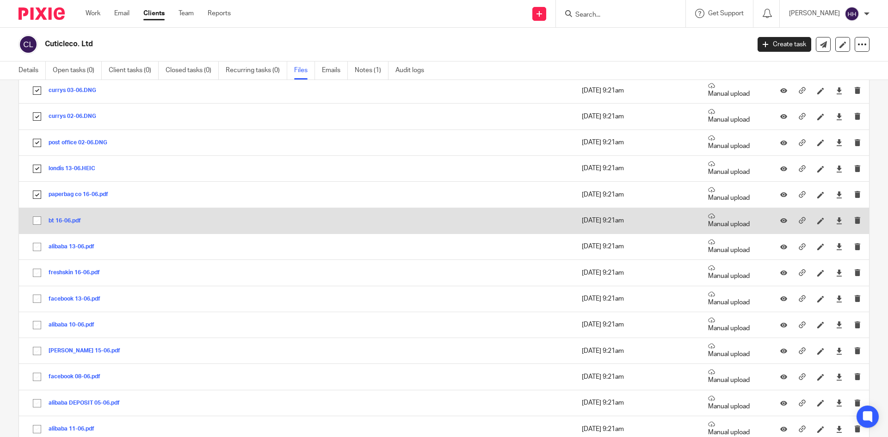
click at [37, 223] on input "checkbox" at bounding box center [37, 221] width 18 height 18
checkbox input "true"
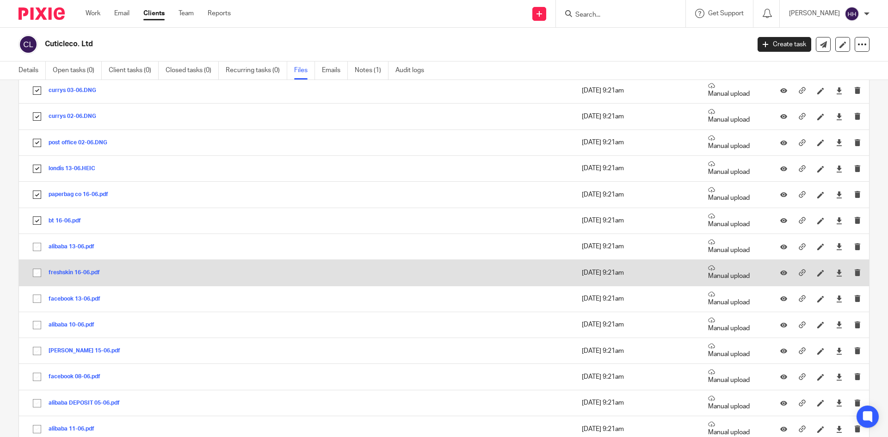
drag, startPoint x: 38, startPoint y: 254, endPoint x: 38, endPoint y: 275, distance: 21.3
click at [38, 254] on input "checkbox" at bounding box center [37, 247] width 18 height 18
checkbox input "true"
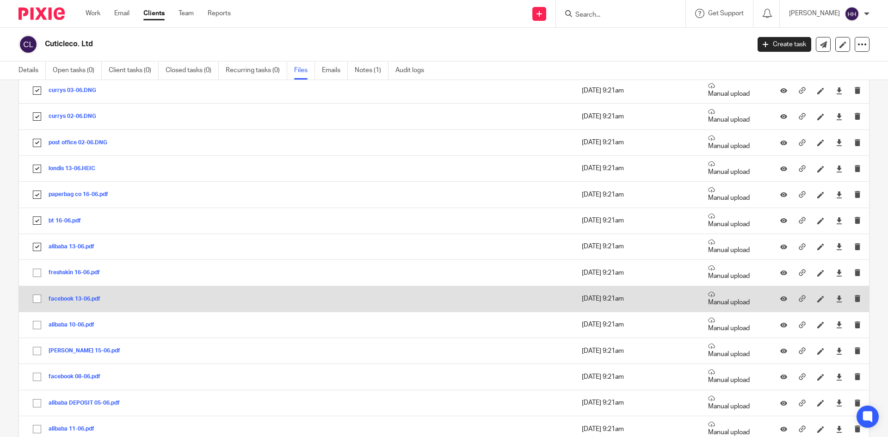
drag, startPoint x: 37, startPoint y: 278, endPoint x: 36, endPoint y: 295, distance: 17.2
click at [37, 282] on td "freshskin 16-06.pdf freshskin 16-06 Save" at bounding box center [205, 273] width 373 height 26
drag, startPoint x: 36, startPoint y: 298, endPoint x: 35, endPoint y: 313, distance: 15.3
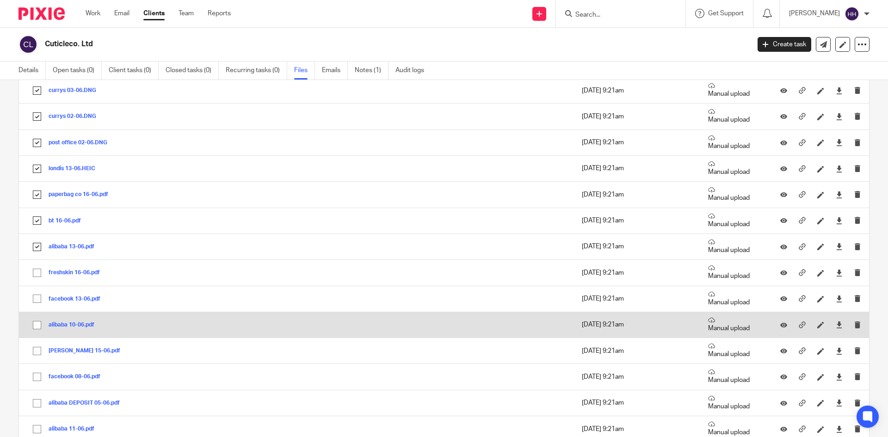
click at [36, 300] on input "checkbox" at bounding box center [37, 299] width 18 height 18
checkbox input "true"
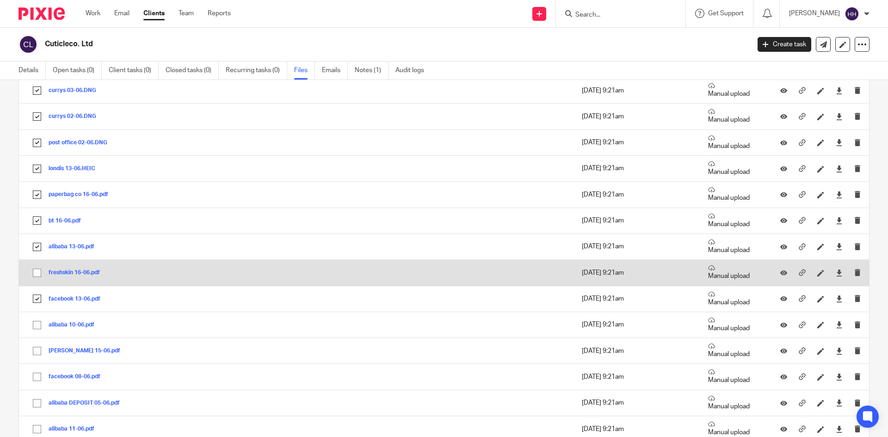
click at [37, 278] on input "checkbox" at bounding box center [37, 273] width 18 height 18
checkbox input "true"
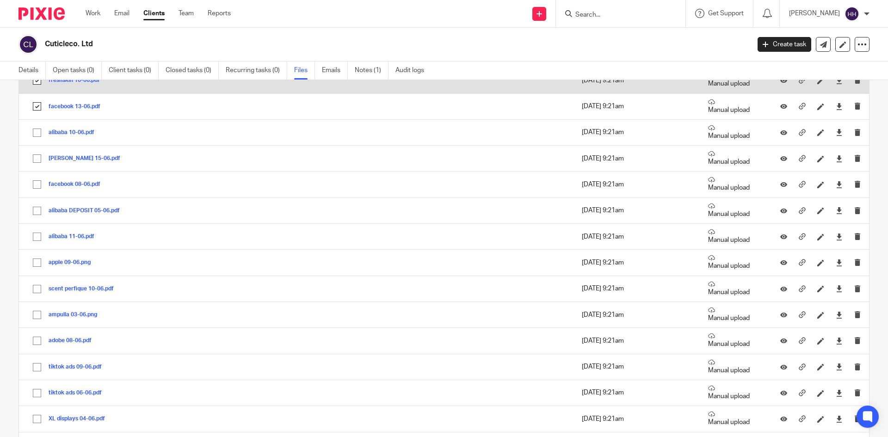
scroll to position [1665, 0]
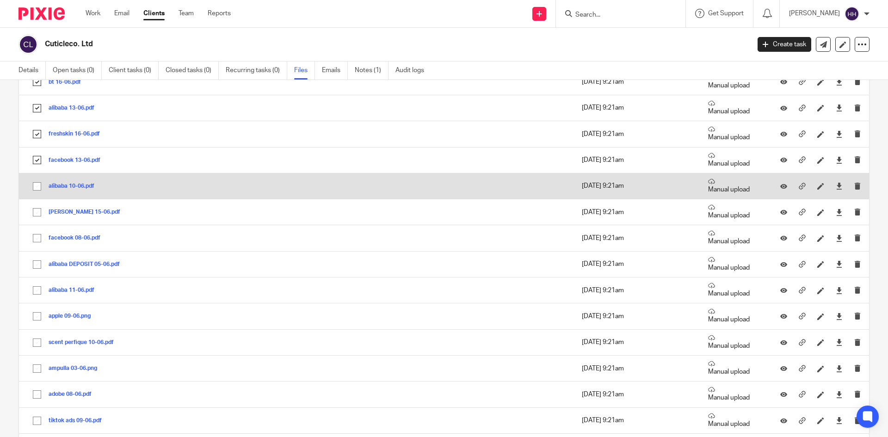
click at [38, 189] on input "checkbox" at bounding box center [37, 187] width 18 height 18
checkbox input "true"
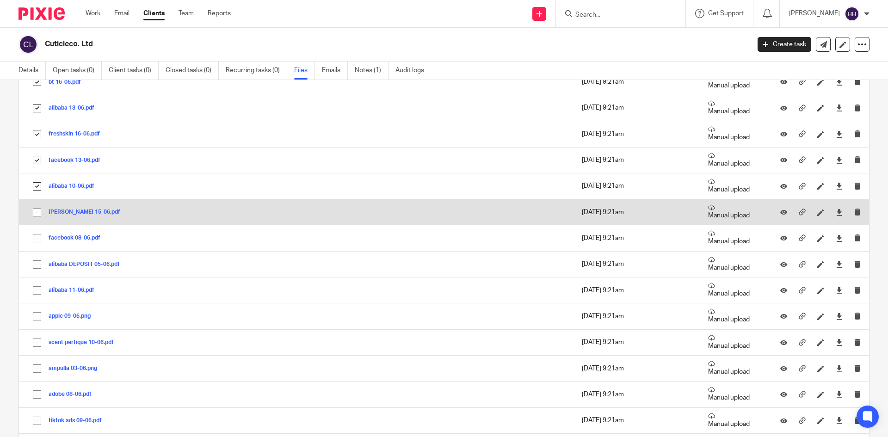
click at [40, 221] on input "checkbox" at bounding box center [37, 212] width 18 height 18
checkbox input "true"
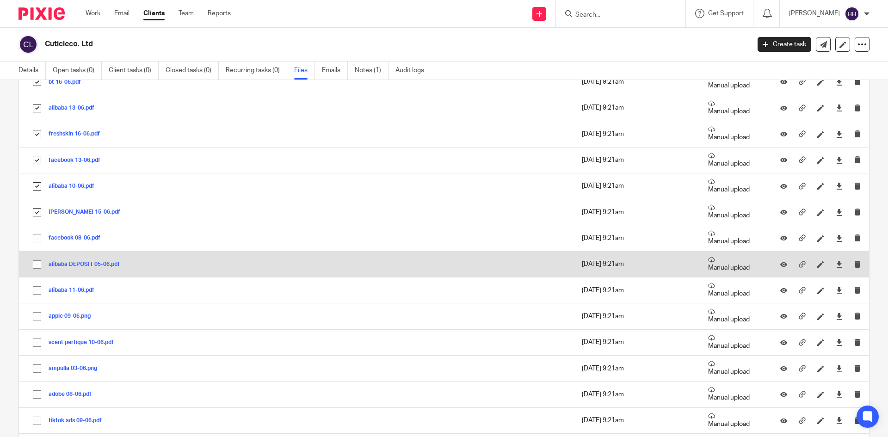
click at [35, 252] on td "alibaba DEPOSIT 05-06.pdf alibaba DEPOSIT 05-06 Save" at bounding box center [205, 264] width 373 height 26
click at [33, 262] on input "checkbox" at bounding box center [37, 265] width 18 height 18
checkbox input "true"
drag, startPoint x: 31, startPoint y: 237, endPoint x: 34, endPoint y: 266, distance: 29.2
click at [32, 237] on input "checkbox" at bounding box center [37, 238] width 18 height 18
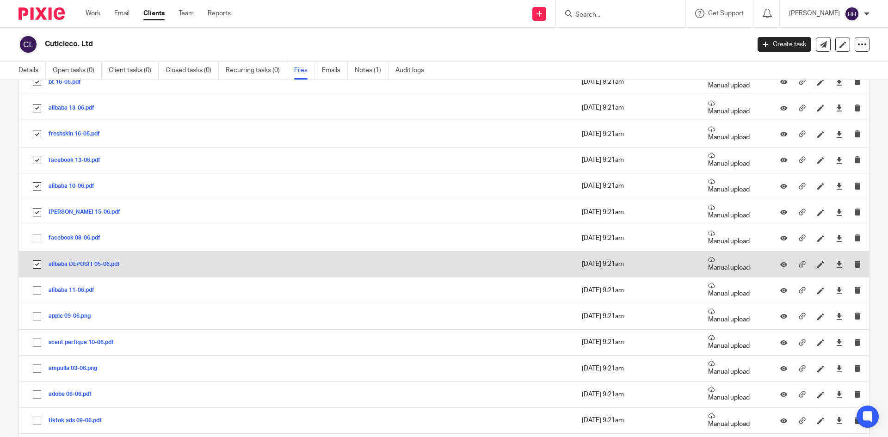
checkbox input "true"
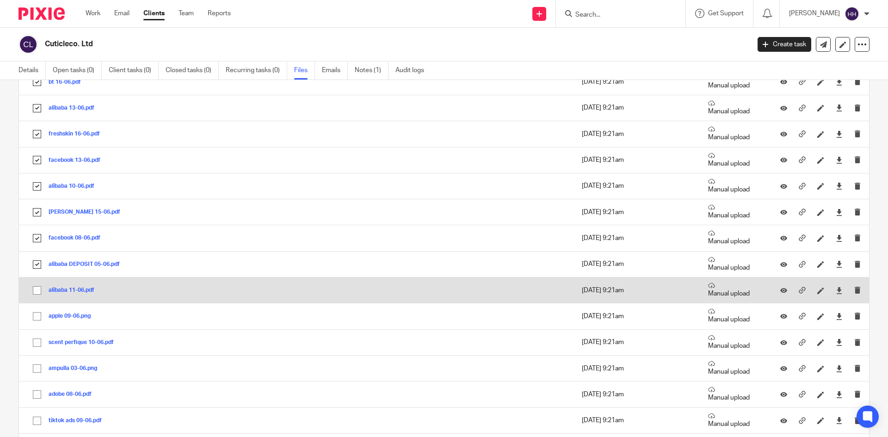
click at [37, 296] on input "checkbox" at bounding box center [37, 291] width 18 height 18
checkbox input "true"
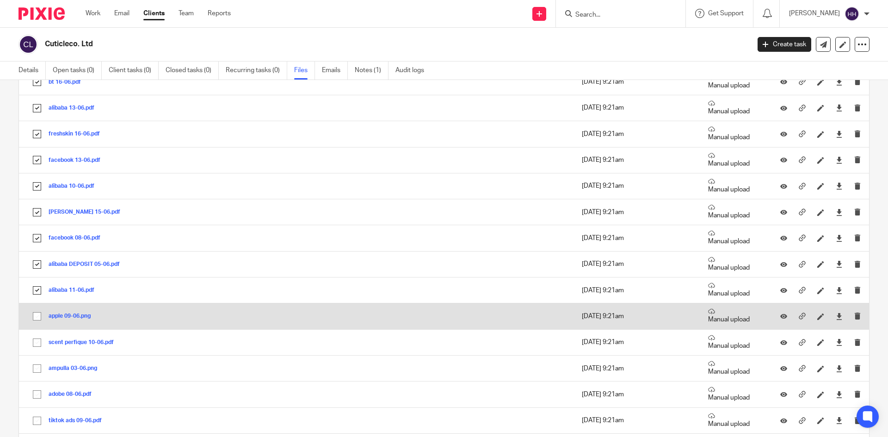
click at [38, 314] on input "checkbox" at bounding box center [37, 317] width 18 height 18
checkbox input "true"
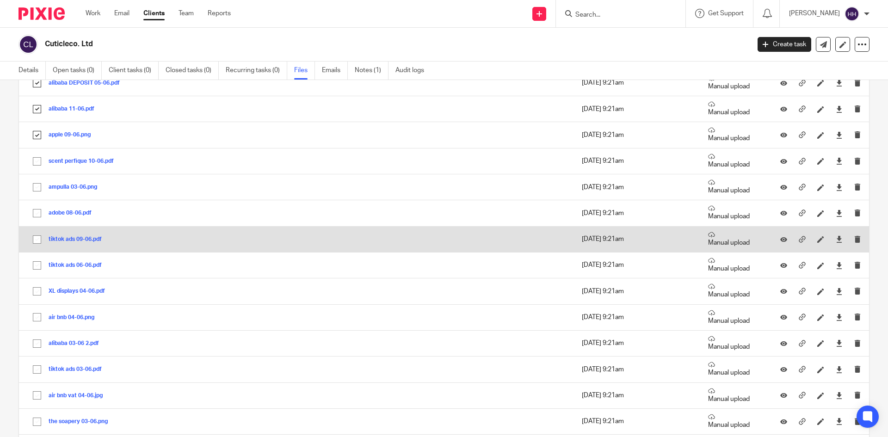
scroll to position [1850, 0]
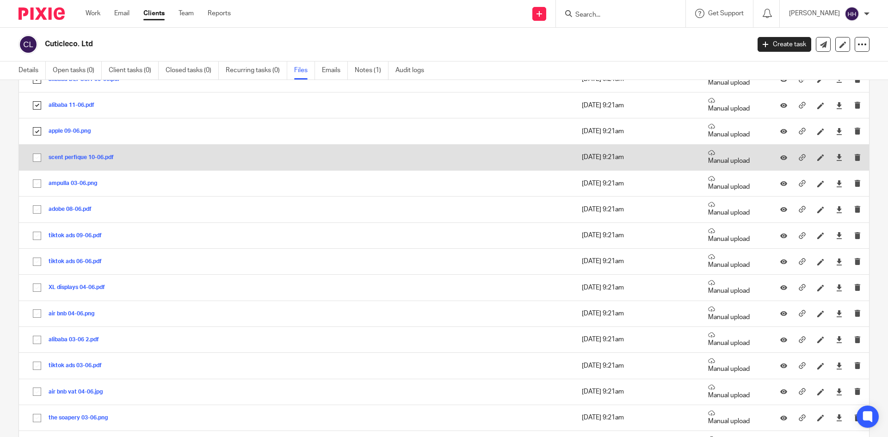
click at [39, 163] on input "checkbox" at bounding box center [37, 158] width 18 height 18
checkbox input "true"
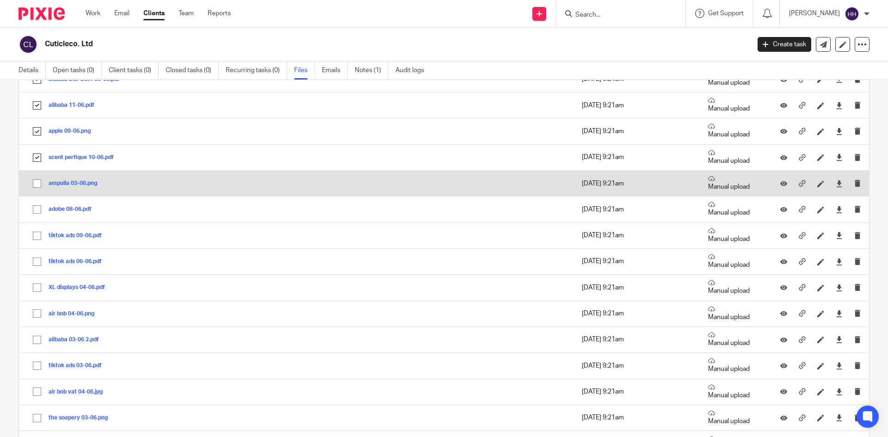
click at [39, 186] on input "checkbox" at bounding box center [37, 184] width 18 height 18
checkbox input "true"
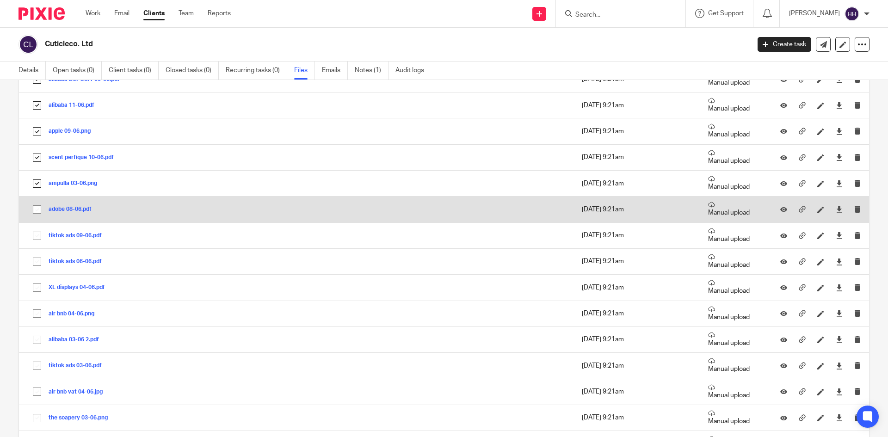
click at [39, 209] on input "checkbox" at bounding box center [37, 210] width 18 height 18
checkbox input "true"
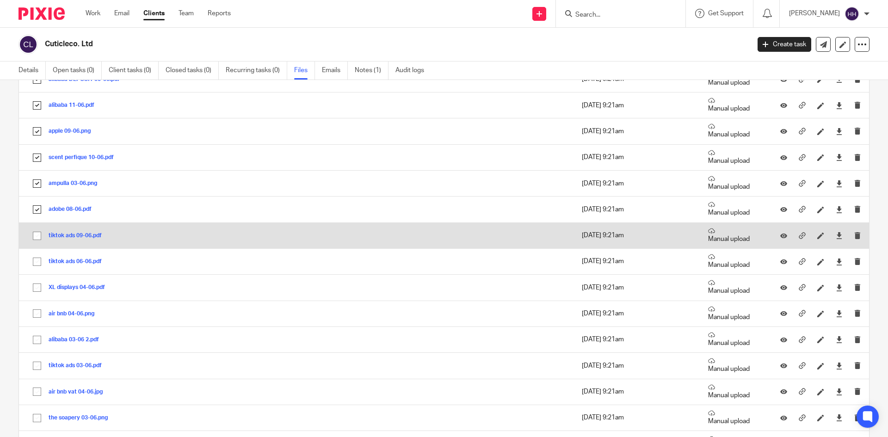
drag, startPoint x: 37, startPoint y: 231, endPoint x: 36, endPoint y: 239, distance: 7.5
click at [37, 233] on input "checkbox" at bounding box center [37, 236] width 18 height 18
checkbox input "true"
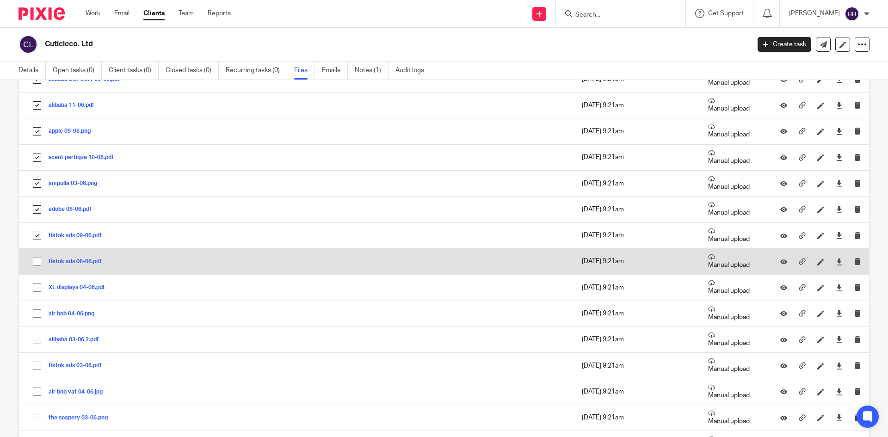
click at [34, 253] on input "checkbox" at bounding box center [37, 262] width 18 height 18
checkbox input "true"
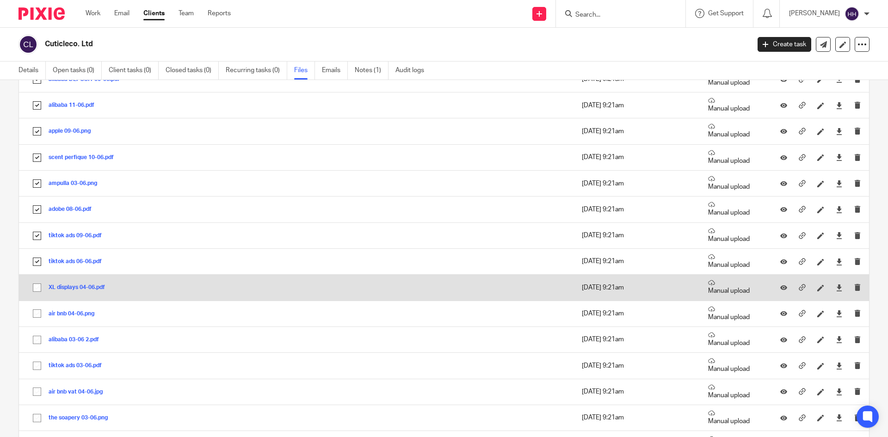
click at [35, 277] on td "XL displays 04-06.pdf XL displays 04-06 Save" at bounding box center [205, 288] width 373 height 26
click at [33, 299] on td "XL displays 04-06.pdf XL displays 04-06 Save" at bounding box center [205, 288] width 373 height 26
click at [35, 287] on input "checkbox" at bounding box center [37, 288] width 18 height 18
checkbox input "true"
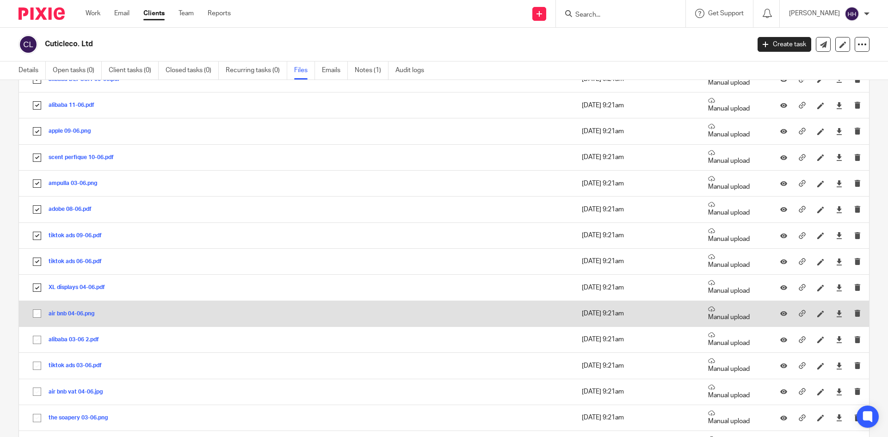
click at [32, 316] on input "checkbox" at bounding box center [37, 314] width 18 height 18
checkbox input "true"
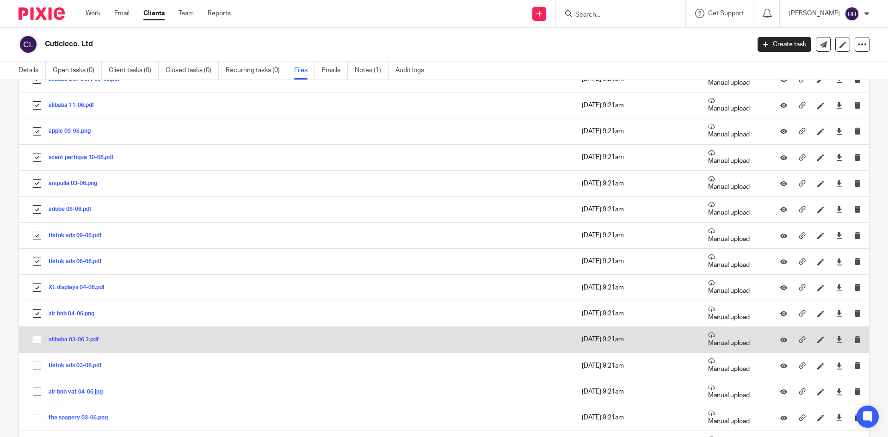
click at [35, 344] on input "checkbox" at bounding box center [37, 340] width 18 height 18
checkbox input "true"
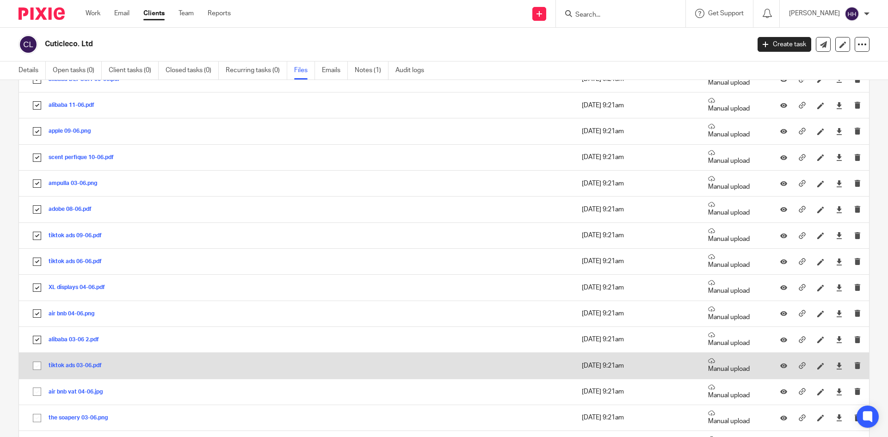
click at [37, 366] on input "checkbox" at bounding box center [37, 366] width 18 height 18
checkbox input "true"
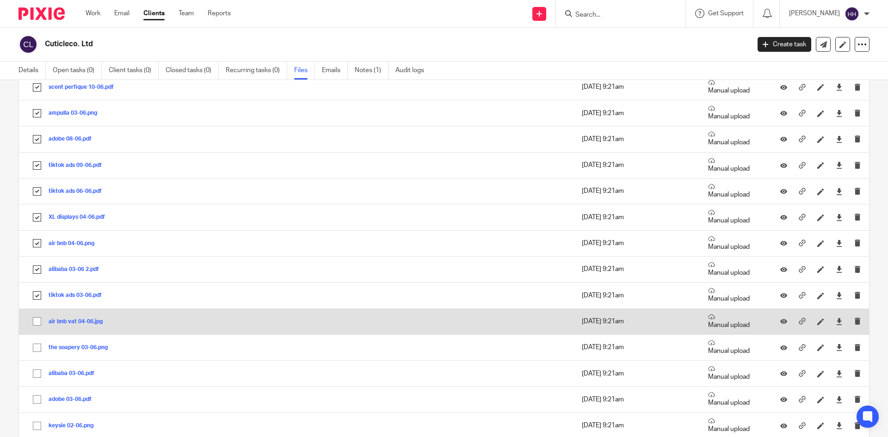
scroll to position [2035, 0]
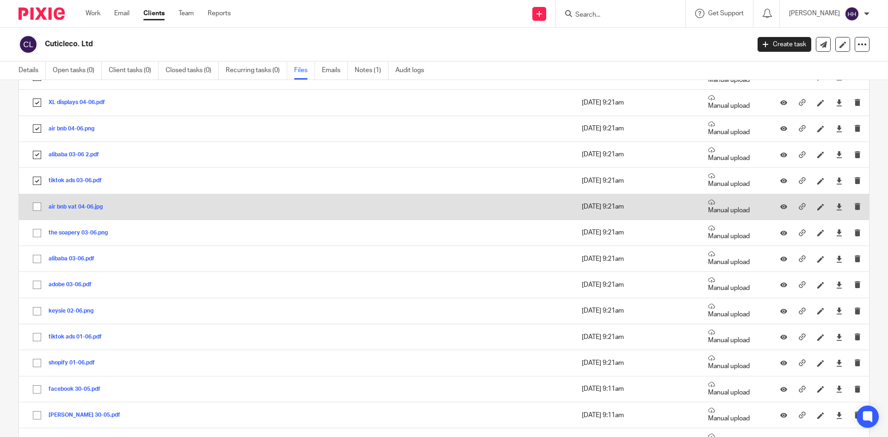
click at [38, 204] on input "checkbox" at bounding box center [37, 207] width 18 height 18
checkbox input "true"
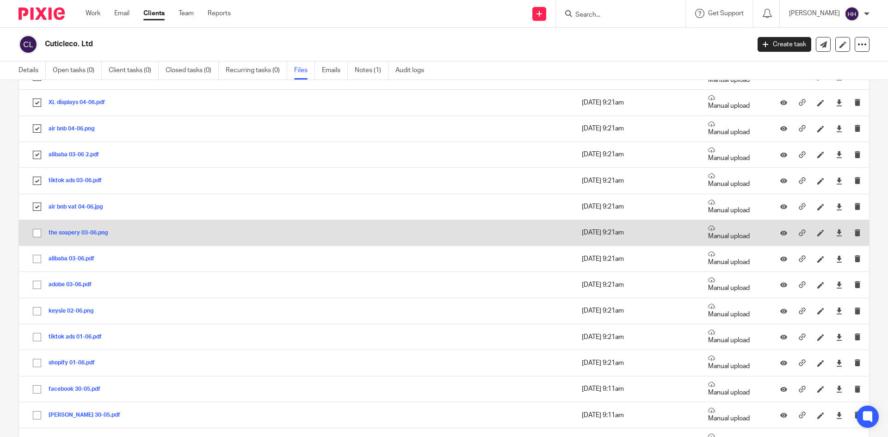
click at [38, 228] on input "checkbox" at bounding box center [37, 233] width 18 height 18
checkbox input "true"
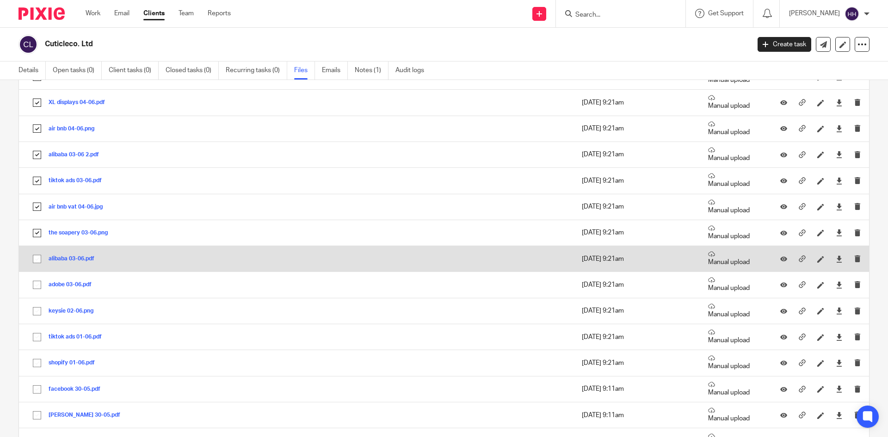
click at [37, 257] on input "checkbox" at bounding box center [37, 259] width 18 height 18
checkbox input "true"
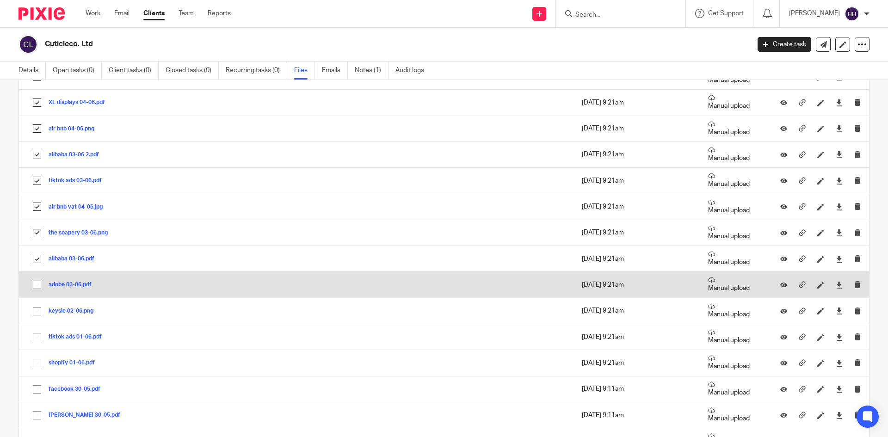
click at [37, 284] on input "checkbox" at bounding box center [37, 285] width 18 height 18
checkbox input "true"
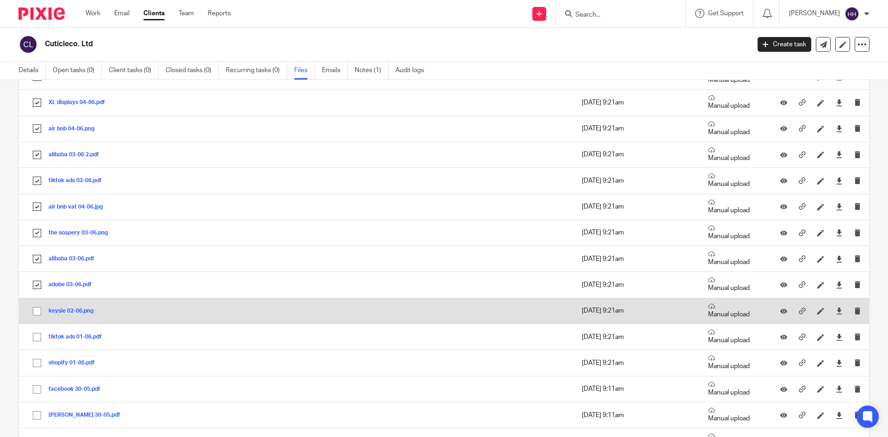
click at [35, 312] on input "checkbox" at bounding box center [37, 311] width 18 height 18
checkbox input "true"
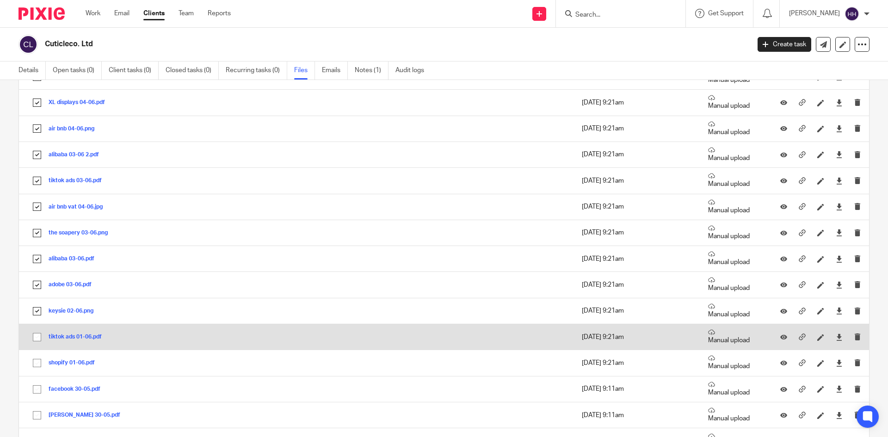
click at [35, 332] on input "checkbox" at bounding box center [37, 337] width 18 height 18
checkbox input "true"
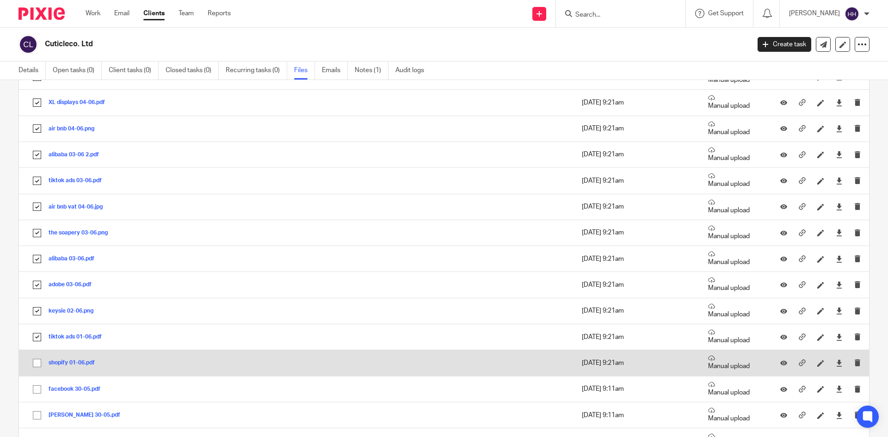
click at [36, 370] on input "checkbox" at bounding box center [37, 363] width 18 height 18
checkbox input "true"
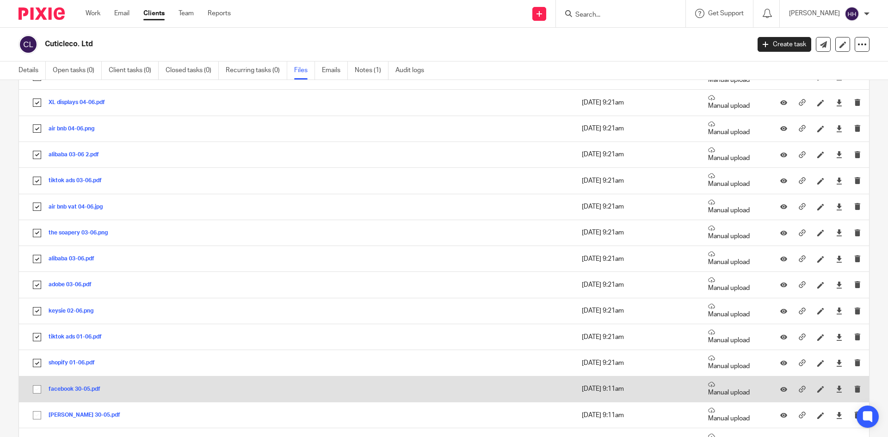
click at [37, 385] on input "checkbox" at bounding box center [37, 390] width 18 height 18
checkbox input "true"
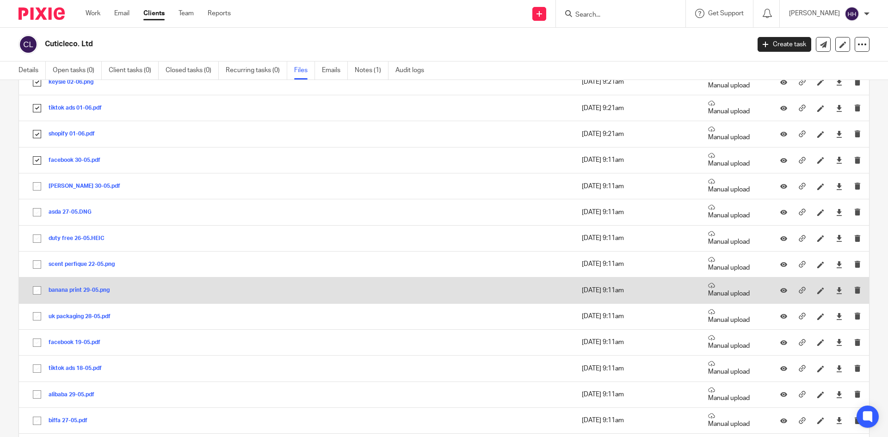
scroll to position [2266, 0]
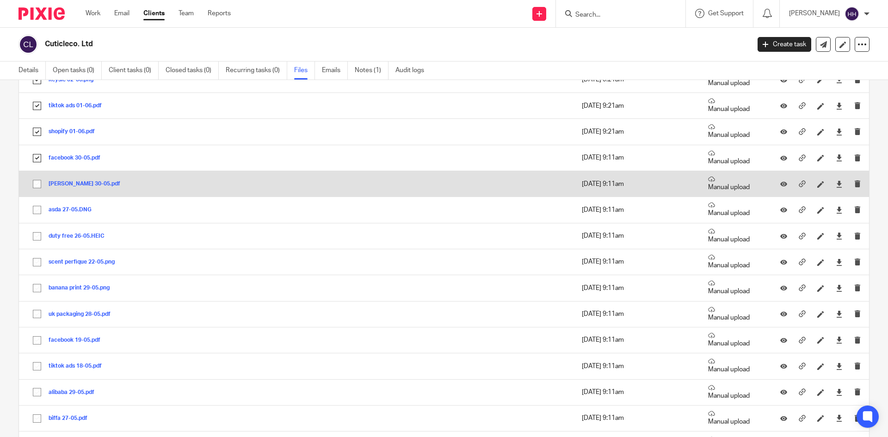
click at [37, 182] on input "checkbox" at bounding box center [37, 184] width 18 height 18
checkbox input "true"
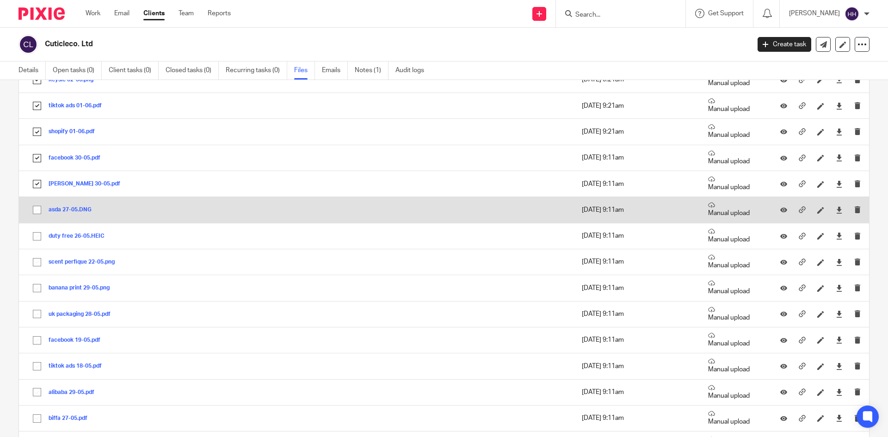
click at [37, 216] on input "checkbox" at bounding box center [37, 210] width 18 height 18
checkbox input "true"
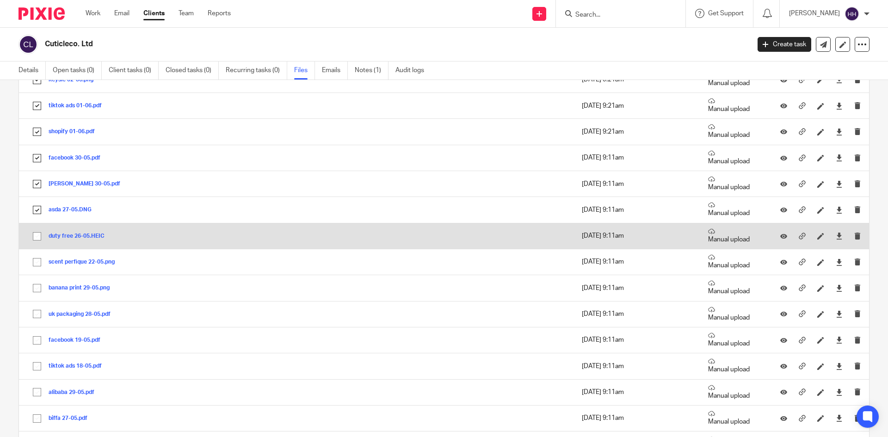
click at [36, 242] on input "checkbox" at bounding box center [37, 237] width 18 height 18
checkbox input "true"
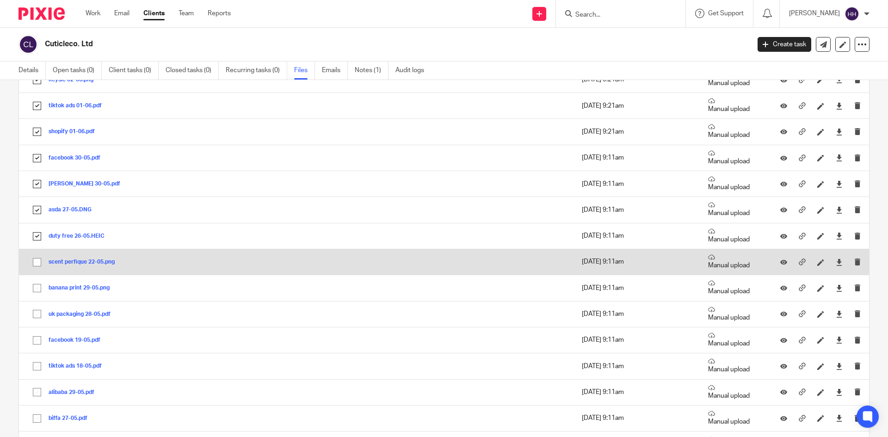
click at [37, 264] on input "checkbox" at bounding box center [37, 262] width 18 height 18
checkbox input "true"
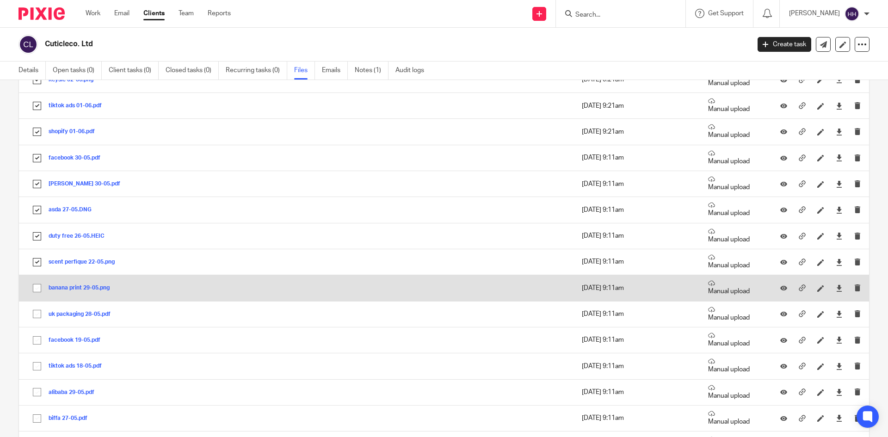
drag, startPoint x: 40, startPoint y: 282, endPoint x: 37, endPoint y: 296, distance: 14.1
click at [40, 286] on input "checkbox" at bounding box center [37, 288] width 18 height 18
checkbox input "true"
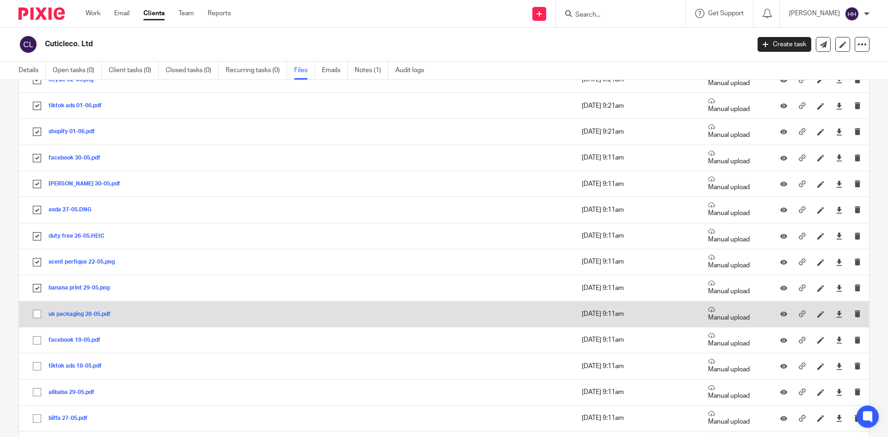
drag, startPoint x: 37, startPoint y: 301, endPoint x: 35, endPoint y: 312, distance: 11.3
click at [35, 326] on td "uk packaging 28-05.pdf uk packaging 28-05 Save" at bounding box center [205, 314] width 373 height 26
drag, startPoint x: 34, startPoint y: 303, endPoint x: 36, endPoint y: 314, distance: 11.3
click at [34, 305] on td "uk packaging 28-05.pdf uk packaging 28-05 Save" at bounding box center [205, 314] width 373 height 26
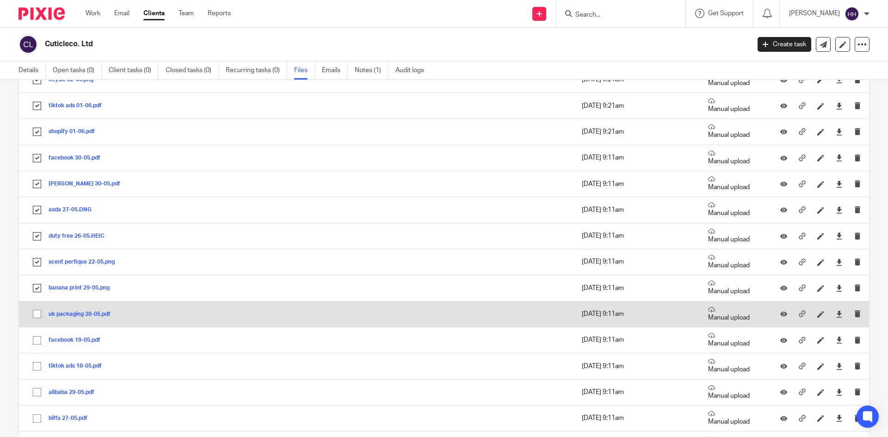
click at [37, 320] on input "checkbox" at bounding box center [37, 314] width 18 height 18
checkbox input "true"
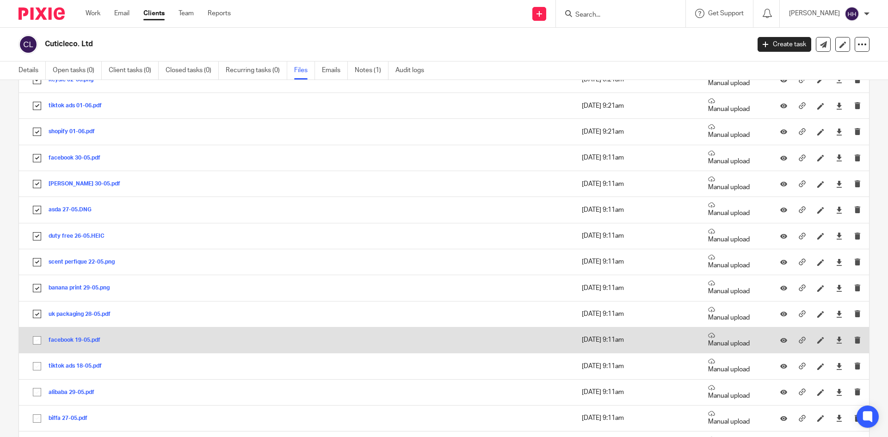
click at [37, 348] on input "checkbox" at bounding box center [37, 341] width 18 height 18
checkbox input "true"
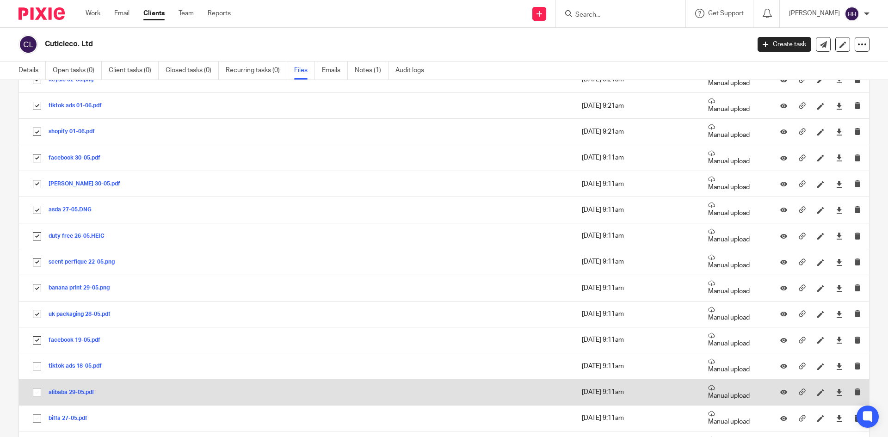
click at [37, 383] on input "checkbox" at bounding box center [37, 392] width 18 height 18
checkbox input "true"
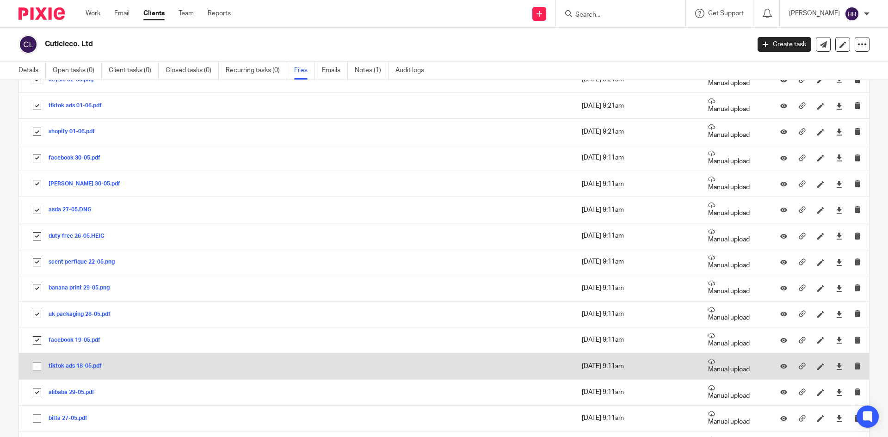
click at [39, 369] on input "checkbox" at bounding box center [37, 366] width 18 height 18
checkbox input "true"
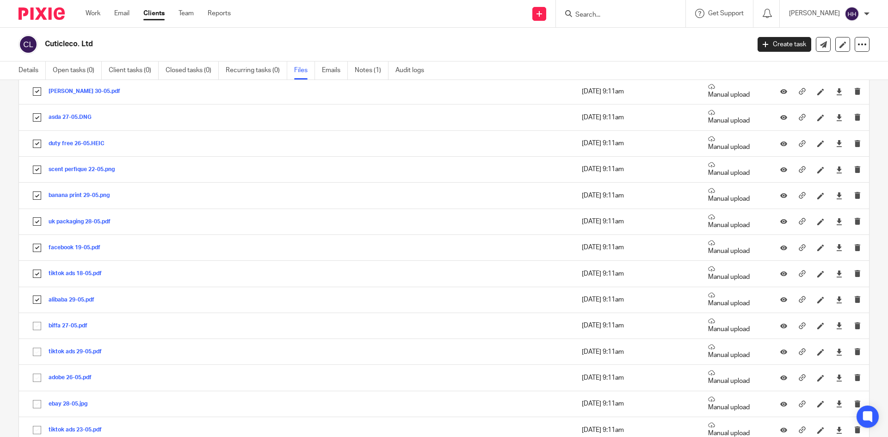
scroll to position [2497, 0]
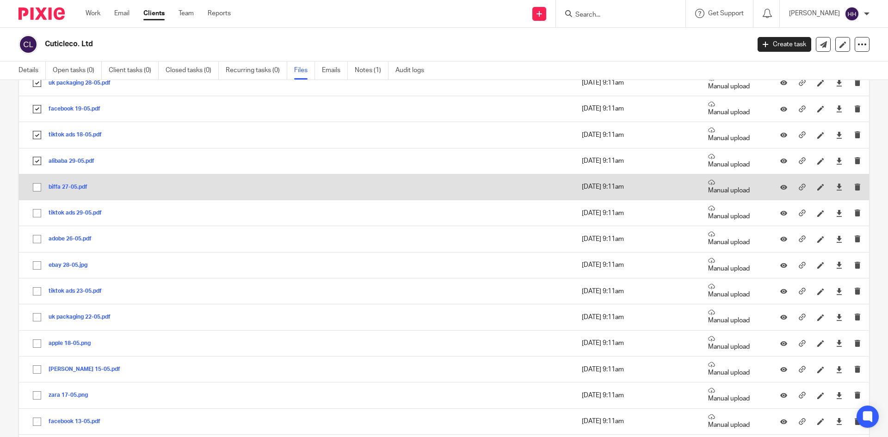
click at [44, 188] on input "checkbox" at bounding box center [37, 188] width 18 height 18
checkbox input "true"
click at [38, 199] on td "biffa 27-05.pdf biffa 27-05 Save" at bounding box center [205, 187] width 373 height 26
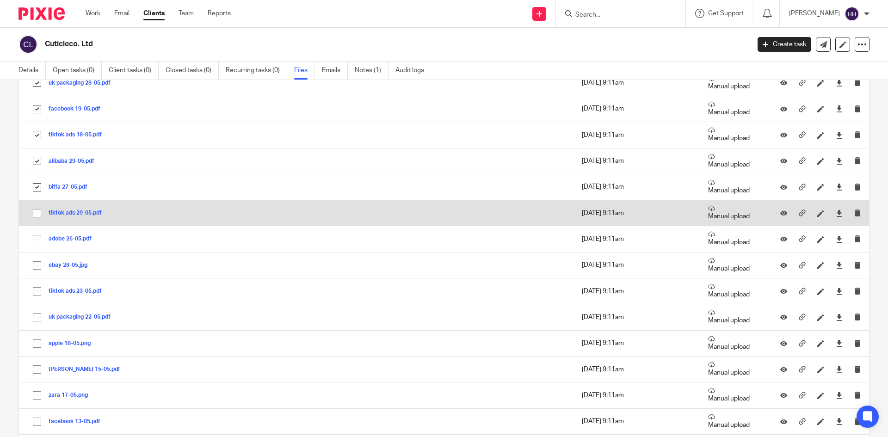
click at [37, 209] on input "checkbox" at bounding box center [37, 213] width 18 height 18
checkbox input "true"
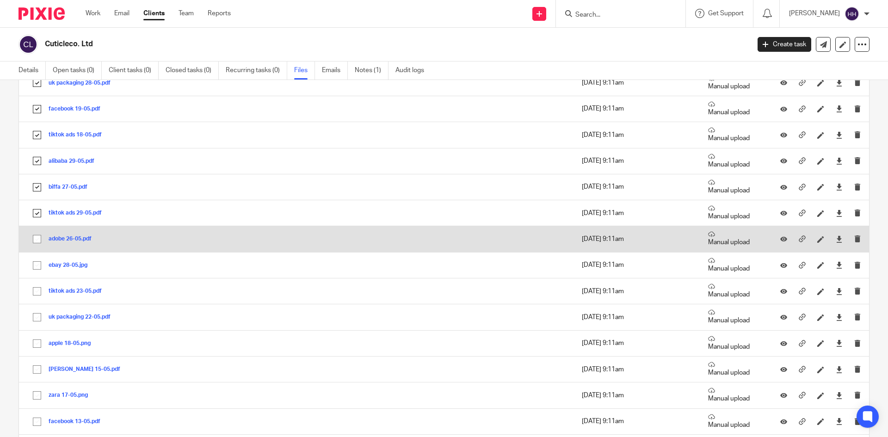
click at [35, 230] on td "adobe 26-05.pdf adobe 26-05 Save" at bounding box center [205, 239] width 373 height 26
click at [36, 245] on input "checkbox" at bounding box center [37, 239] width 18 height 18
checkbox input "true"
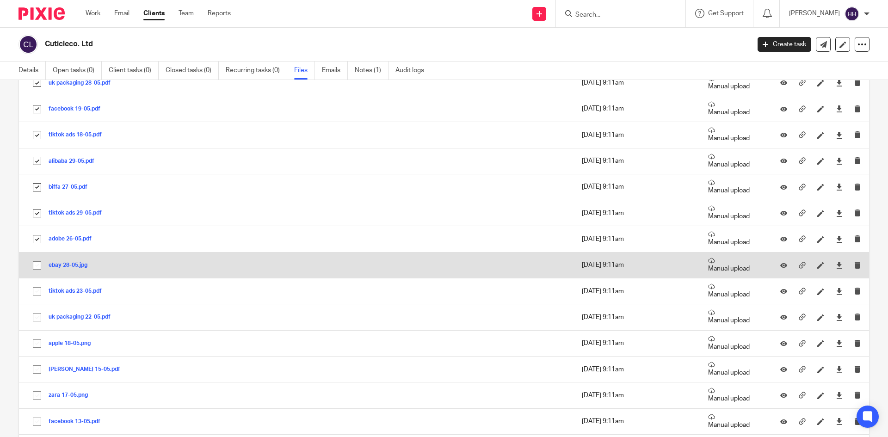
click at [39, 268] on input "checkbox" at bounding box center [37, 266] width 18 height 18
checkbox input "true"
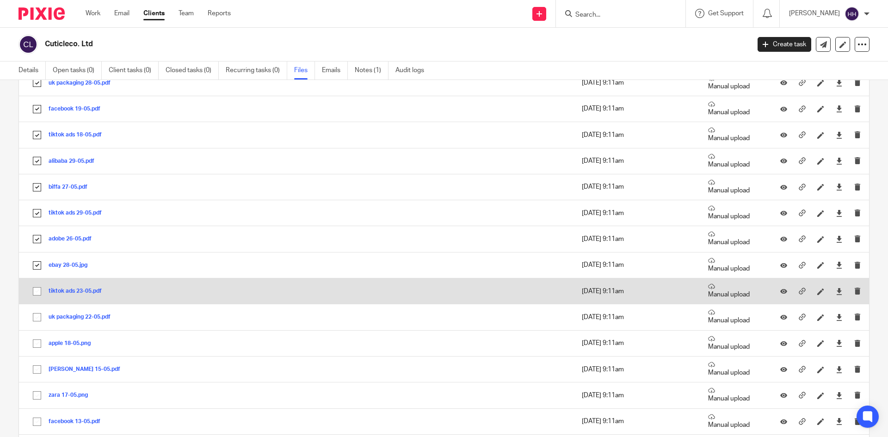
click at [32, 302] on td "tiktok ads 23-05.pdf tiktok ads 23-05 Save" at bounding box center [205, 291] width 373 height 26
click at [37, 283] on input "checkbox" at bounding box center [37, 292] width 18 height 18
checkbox input "true"
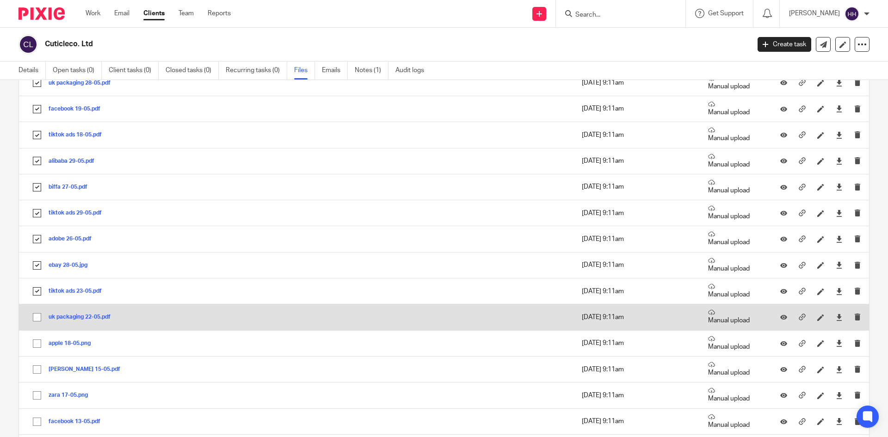
click at [39, 320] on input "checkbox" at bounding box center [37, 317] width 18 height 18
checkbox input "true"
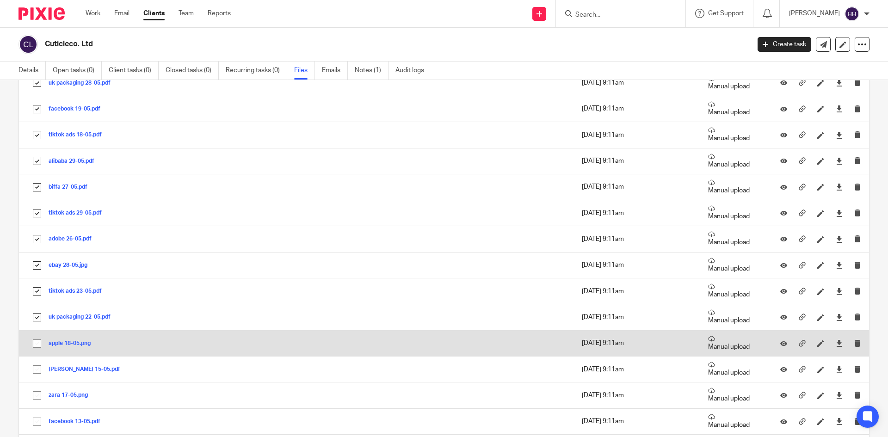
click at [37, 353] on td "apple 18-05.png apple 18-05 Save" at bounding box center [205, 343] width 373 height 26
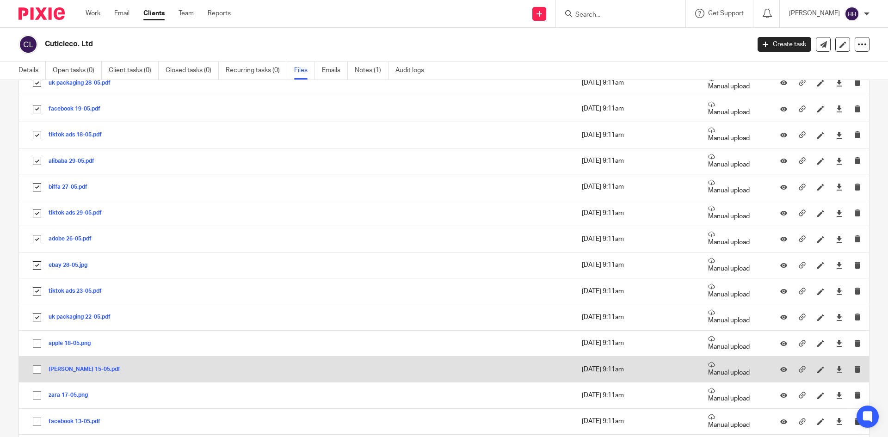
drag, startPoint x: 38, startPoint y: 347, endPoint x: 38, endPoint y: 363, distance: 15.3
click at [38, 348] on input "checkbox" at bounding box center [37, 344] width 18 height 18
checkbox input "true"
click at [38, 364] on input "checkbox" at bounding box center [37, 370] width 18 height 18
checkbox input "true"
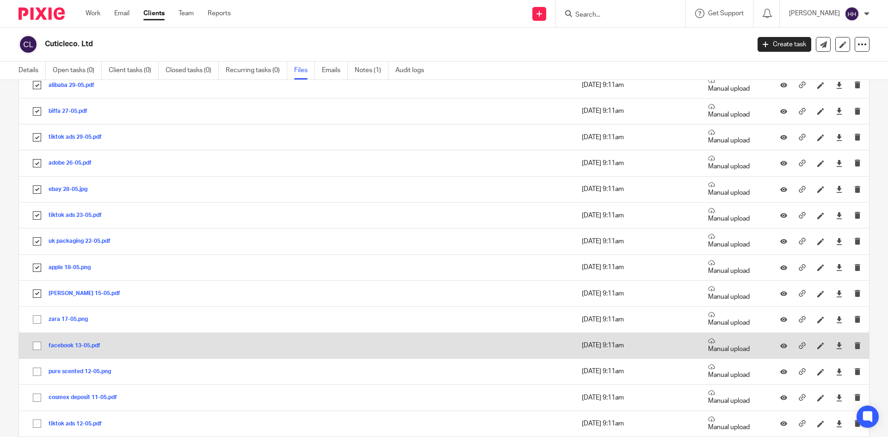
scroll to position [2728, 0]
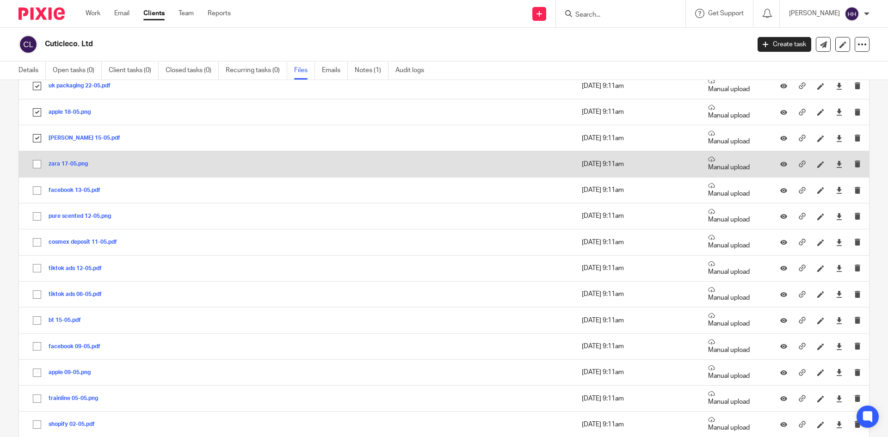
click at [38, 166] on input "checkbox" at bounding box center [37, 164] width 18 height 18
checkbox input "true"
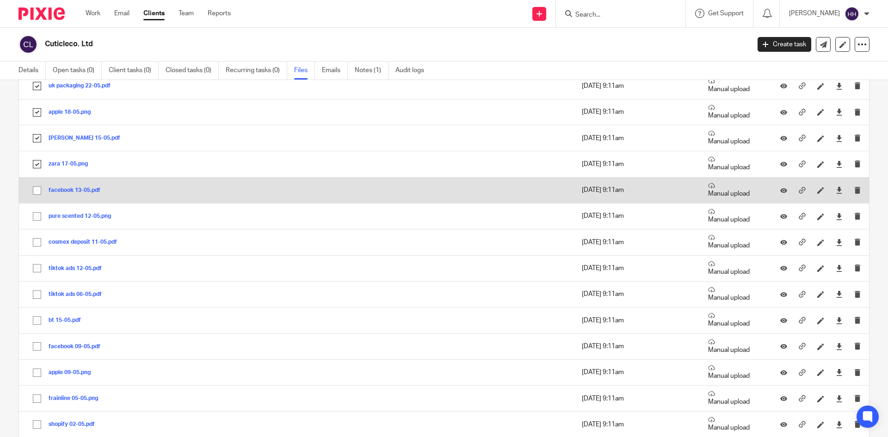
click at [37, 186] on input "checkbox" at bounding box center [37, 191] width 18 height 18
checkbox input "true"
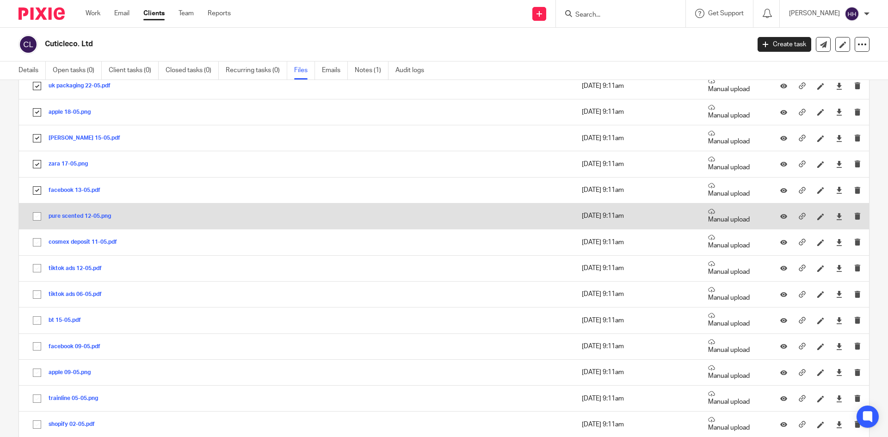
click at [39, 221] on input "checkbox" at bounding box center [37, 217] width 18 height 18
checkbox input "true"
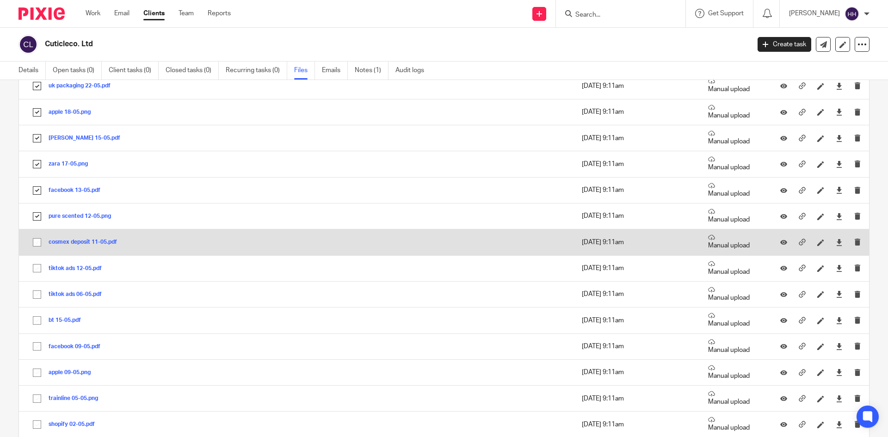
click at [37, 240] on input "checkbox" at bounding box center [37, 243] width 18 height 18
checkbox input "true"
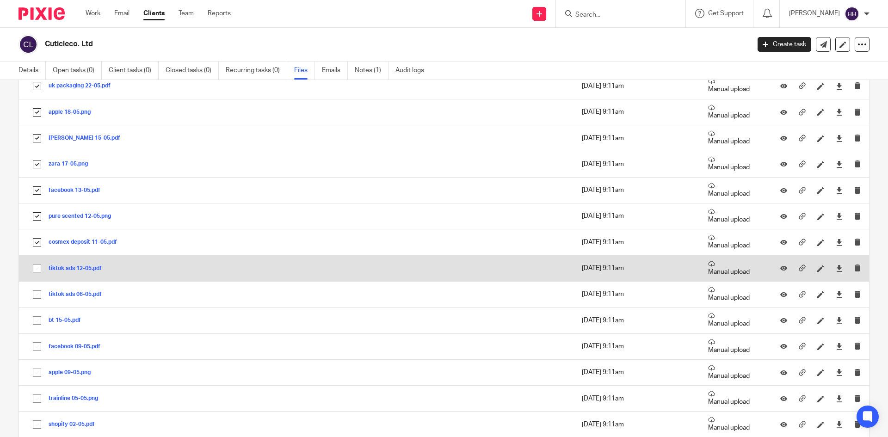
click at [36, 258] on td "tiktok ads 12-05.pdf tiktok ads 12-05 Save" at bounding box center [205, 268] width 373 height 26
click at [37, 273] on input "checkbox" at bounding box center [37, 268] width 18 height 18
checkbox input "true"
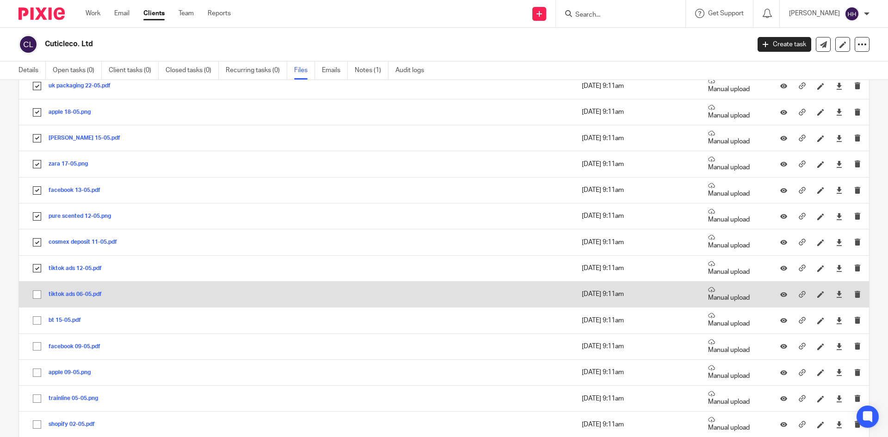
click at [37, 303] on input "checkbox" at bounding box center [37, 295] width 18 height 18
checkbox input "true"
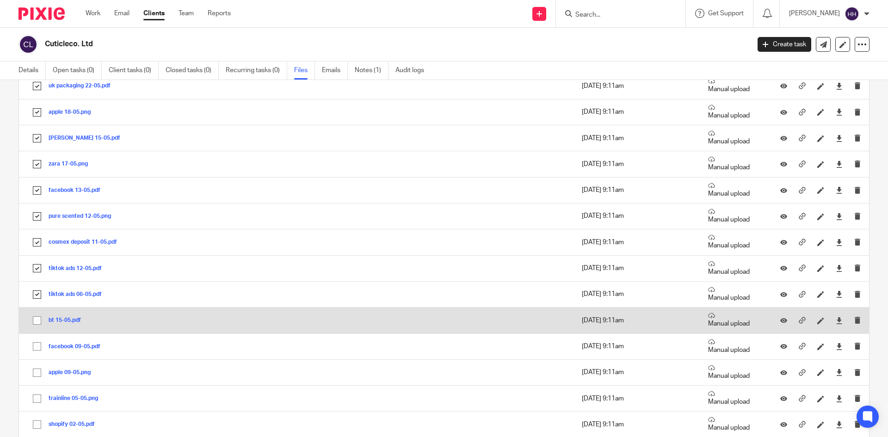
click at [36, 320] on input "checkbox" at bounding box center [37, 321] width 18 height 18
checkbox input "true"
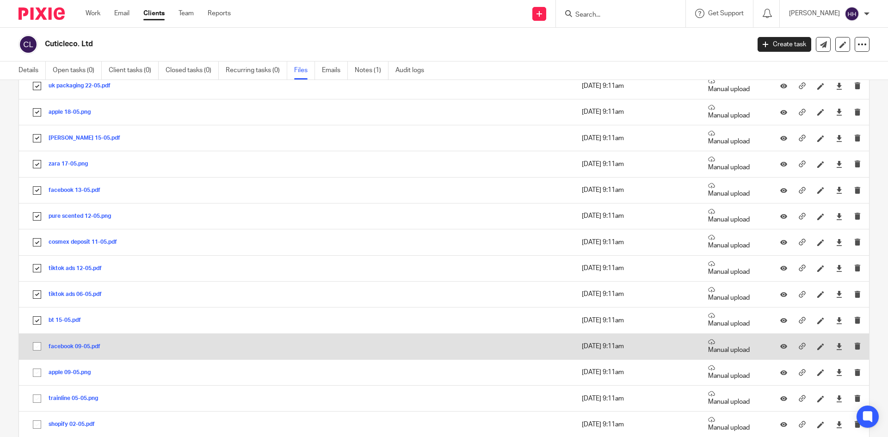
click at [36, 343] on input "checkbox" at bounding box center [37, 347] width 18 height 18
checkbox input "true"
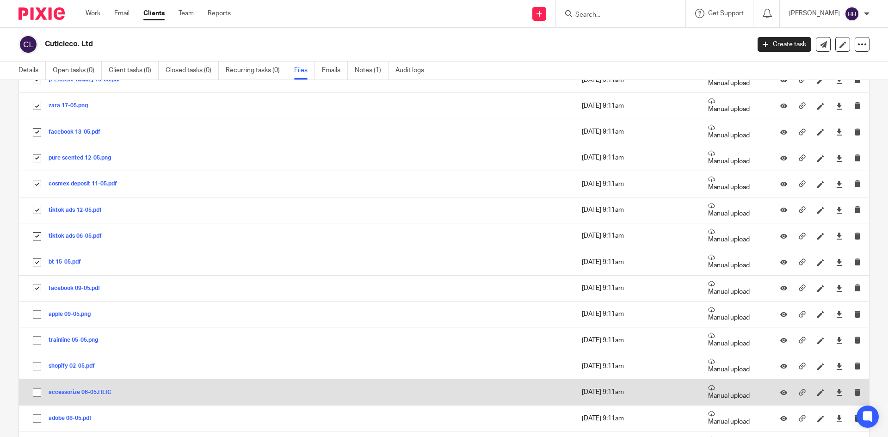
scroll to position [2901, 0]
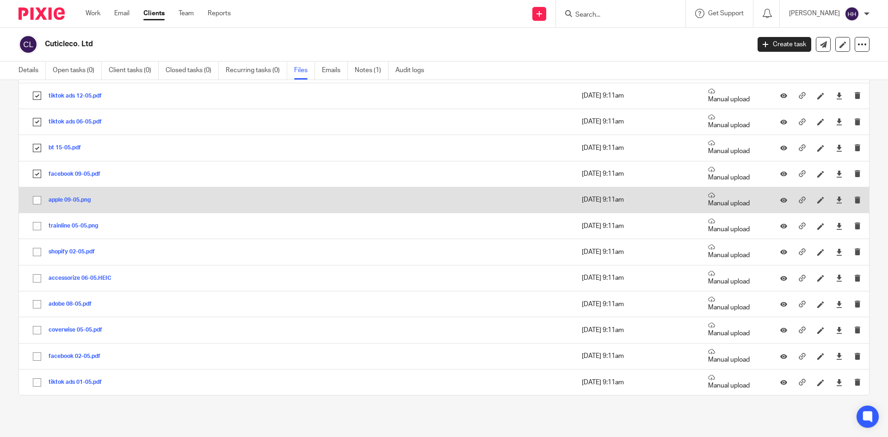
click at [40, 198] on input "checkbox" at bounding box center [37, 200] width 18 height 18
checkbox input "true"
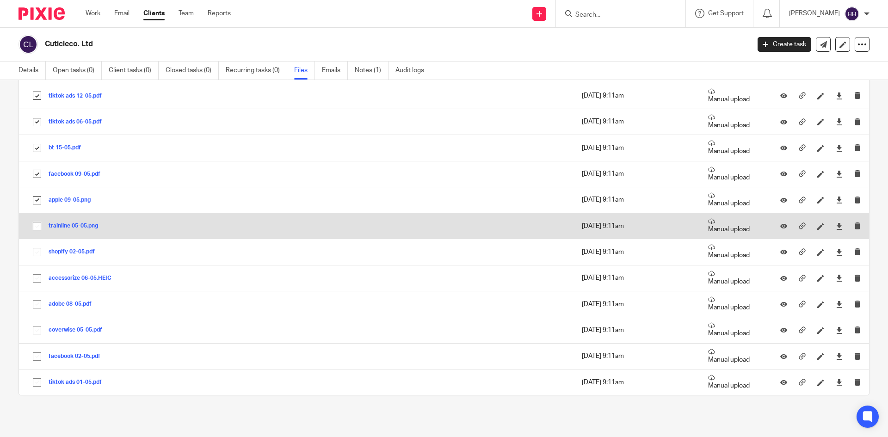
drag, startPoint x: 45, startPoint y: 233, endPoint x: 40, endPoint y: 228, distance: 6.5
click at [44, 232] on input "checkbox" at bounding box center [37, 226] width 18 height 18
checkbox input "true"
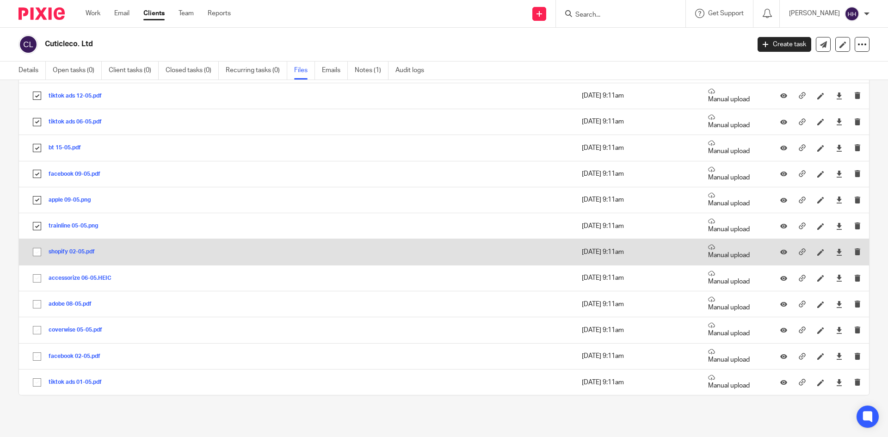
click at [35, 251] on input "checkbox" at bounding box center [37, 252] width 18 height 18
checkbox input "true"
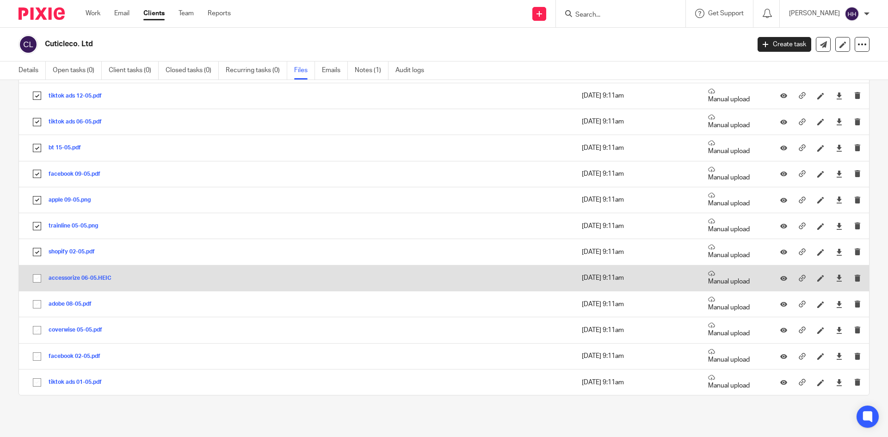
click at [34, 275] on input "checkbox" at bounding box center [37, 279] width 18 height 18
checkbox input "true"
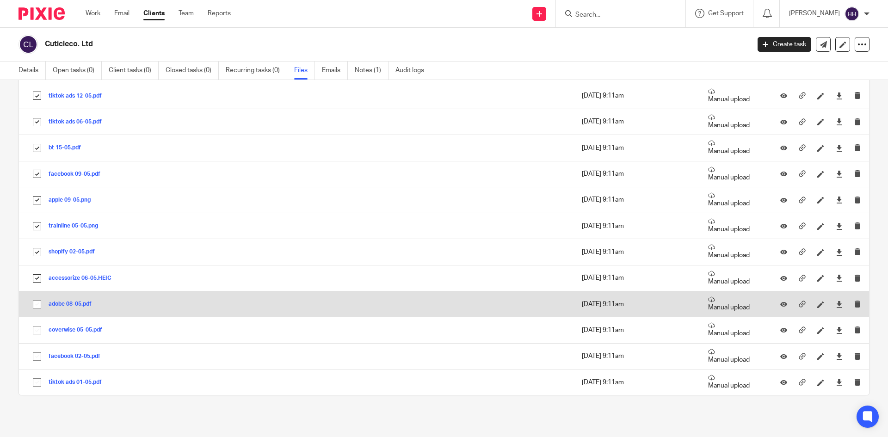
click at [41, 300] on input "checkbox" at bounding box center [37, 304] width 18 height 18
checkbox input "true"
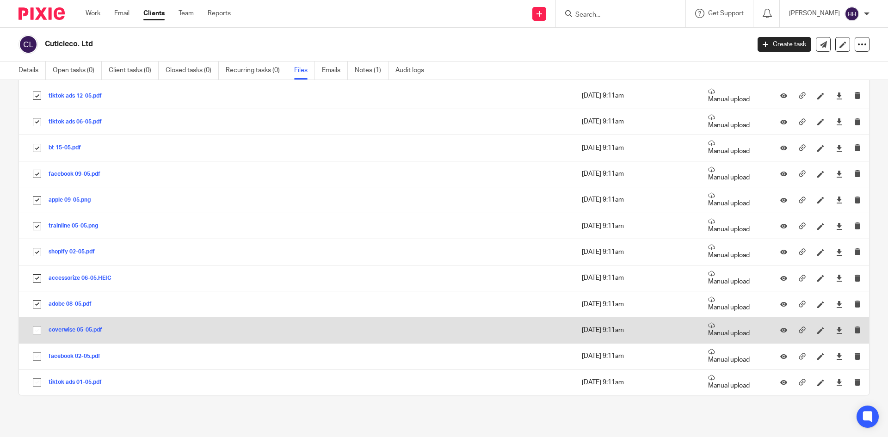
click at [38, 328] on input "checkbox" at bounding box center [37, 330] width 18 height 18
checkbox input "true"
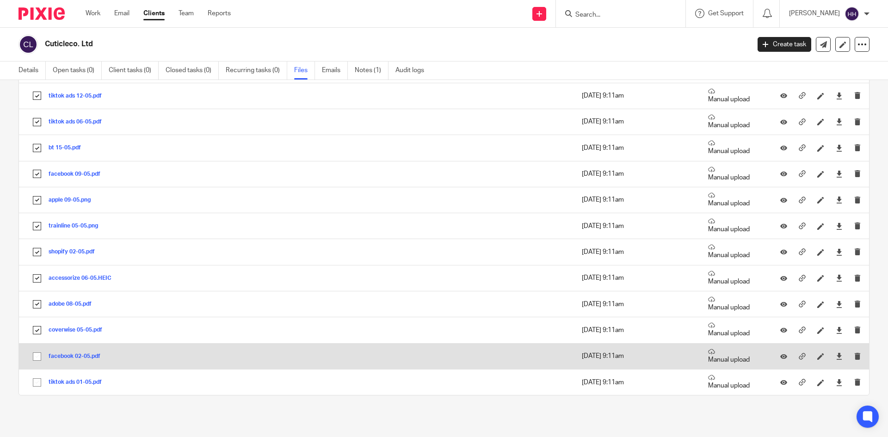
click at [36, 353] on input "checkbox" at bounding box center [37, 357] width 18 height 18
checkbox input "true"
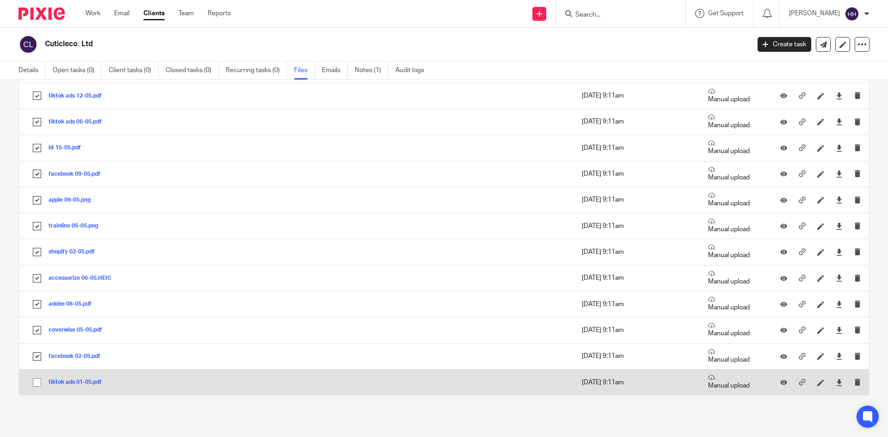
click at [38, 381] on input "checkbox" at bounding box center [37, 383] width 18 height 18
checkbox input "true"
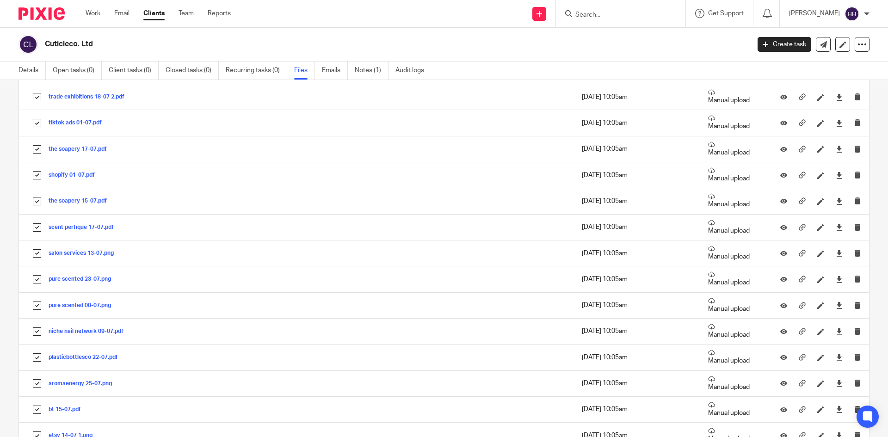
scroll to position [0, 0]
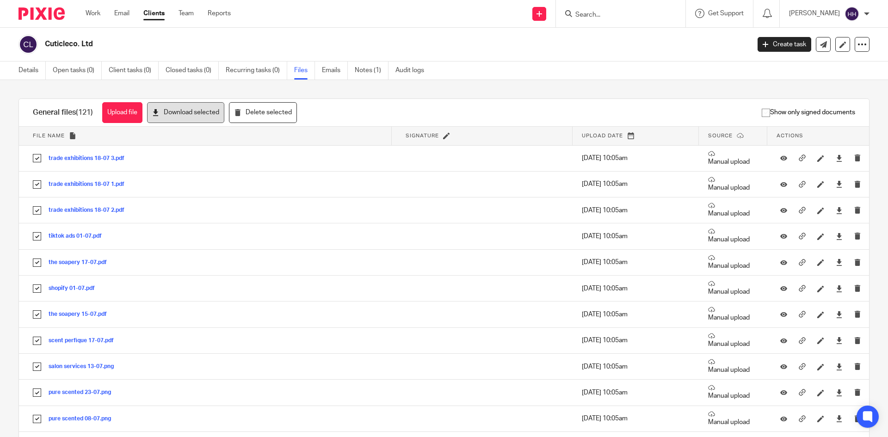
click at [199, 119] on button "Download selected" at bounding box center [185, 112] width 77 height 21
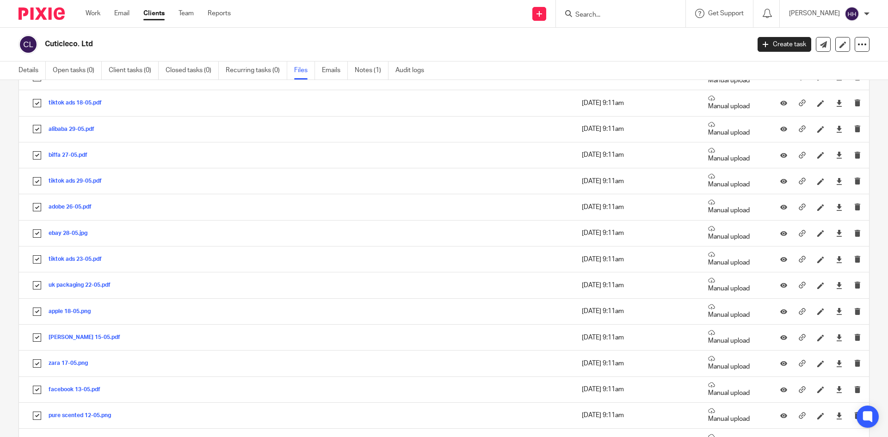
scroll to position [2901, 0]
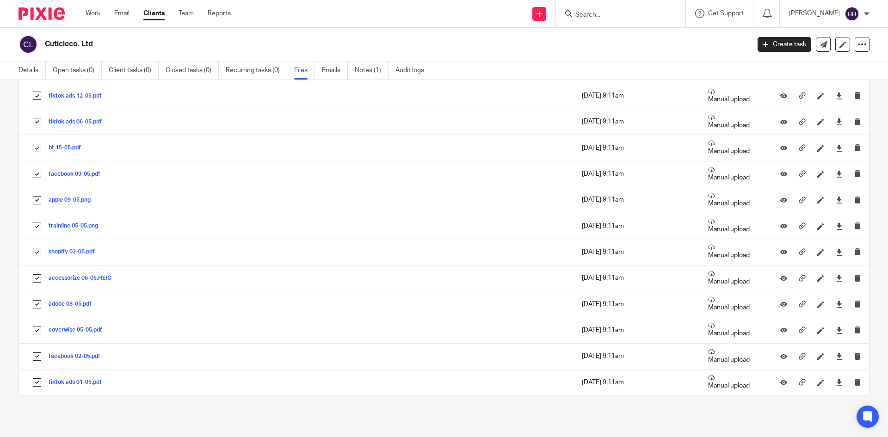
click at [613, 18] on input "Search" at bounding box center [615, 15] width 83 height 8
click at [31, 67] on link "Details" at bounding box center [31, 71] width 27 height 18
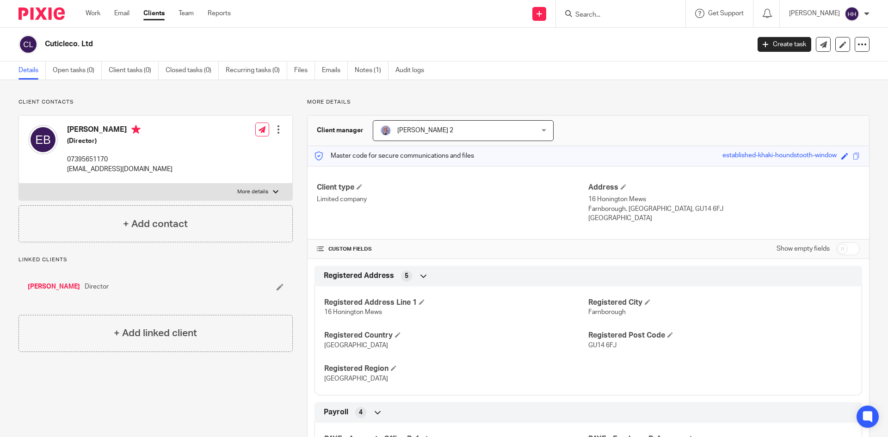
drag, startPoint x: 44, startPoint y: 43, endPoint x: 120, endPoint y: 42, distance: 75.8
click at [120, 42] on div "Cuticleco. Ltd" at bounding box center [380, 44] width 725 height 19
copy h2 "Cuticleco. Ltd"
